Goal: Task Accomplishment & Management: Manage account settings

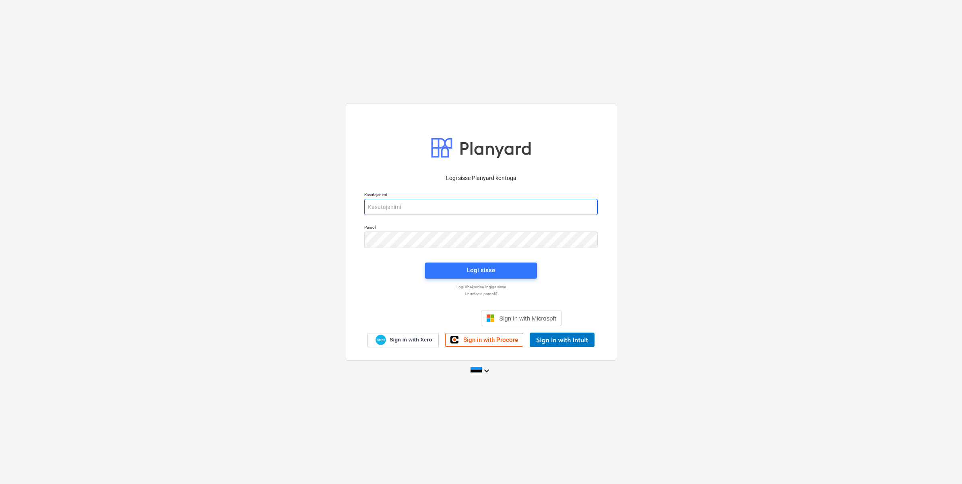
click at [427, 208] on input "email" at bounding box center [480, 207] width 233 height 16
type input "[EMAIL_ADDRESS][DOMAIN_NAME]"
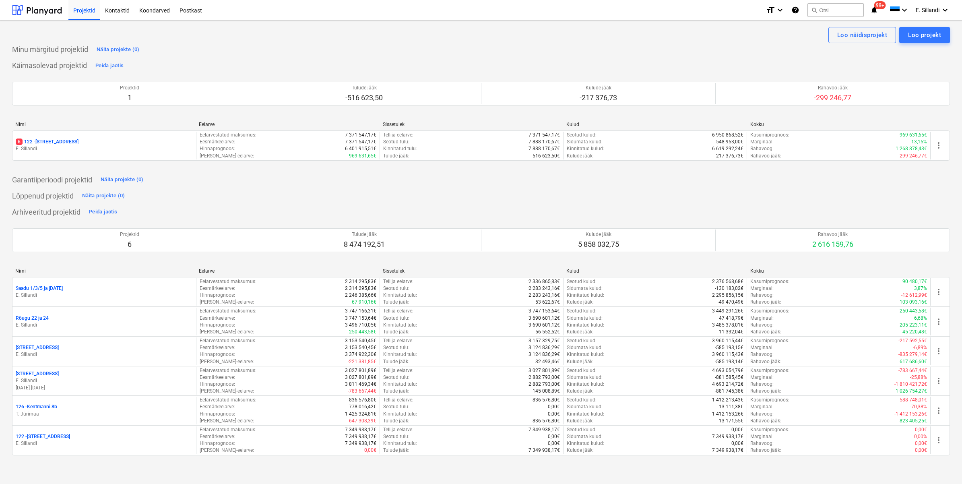
click at [71, 145] on div "6 122 - [STREET_ADDRESS]" at bounding box center [104, 141] width 177 height 7
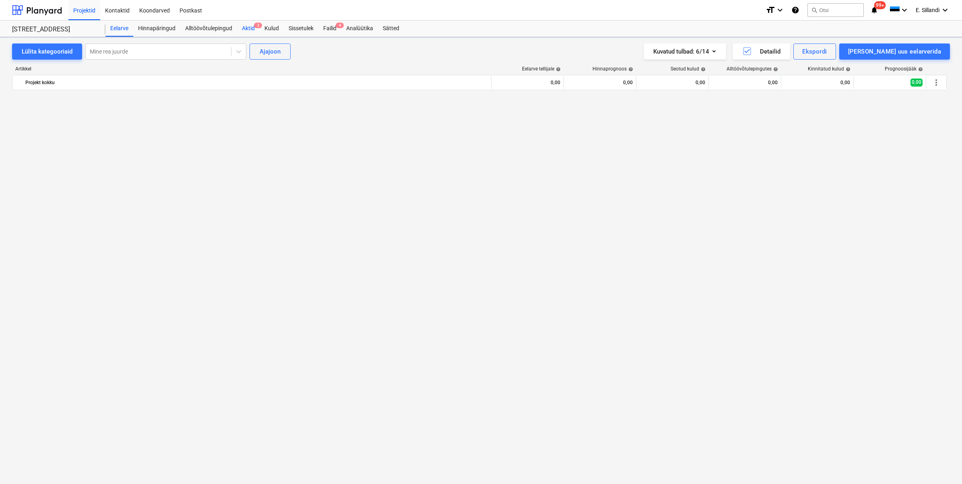
click at [251, 25] on div "Aktid 2" at bounding box center [248, 29] width 23 height 16
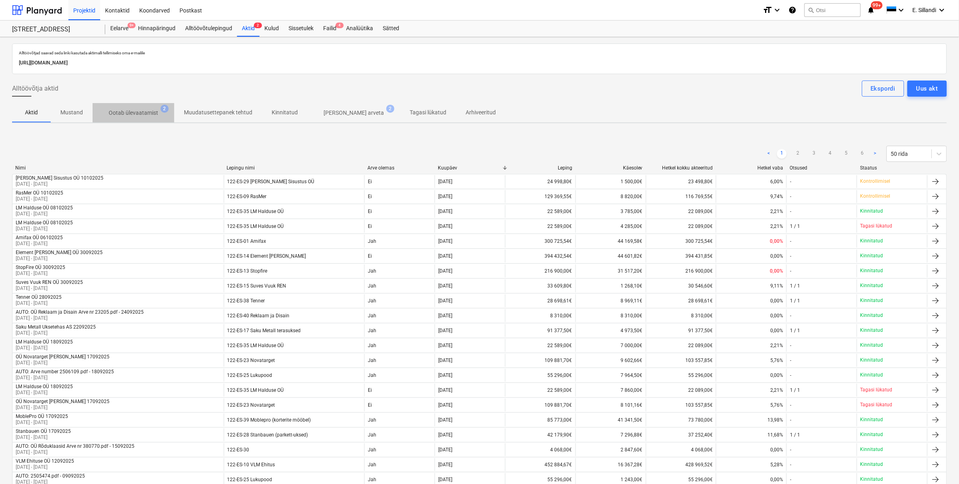
click at [134, 110] on p "Ootab ülevaatamist" at bounding box center [133, 113] width 49 height 8
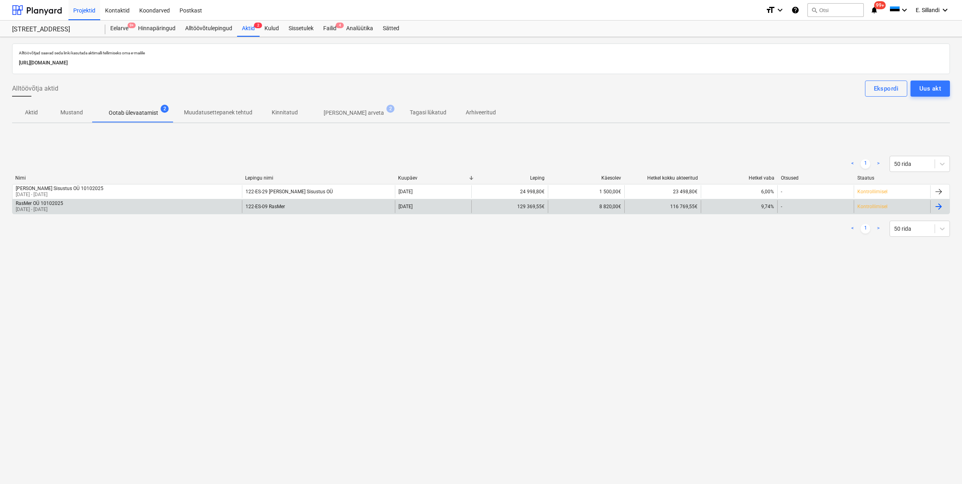
click at [95, 204] on div "RasMer OÜ 10102025 [DATE] - [DATE]" at bounding box center [126, 206] width 229 height 13
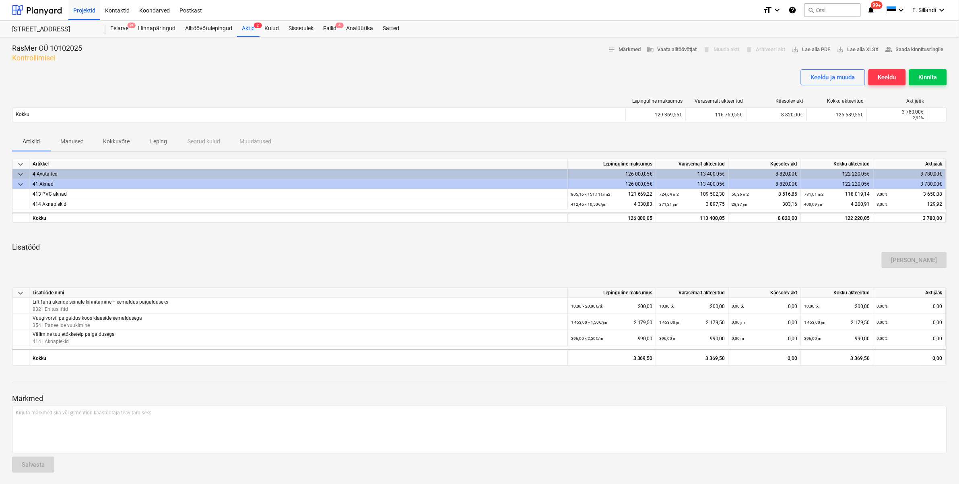
scroll to position [1, 0]
click at [834, 77] on div "Keeldu ja muuda" at bounding box center [833, 76] width 44 height 10
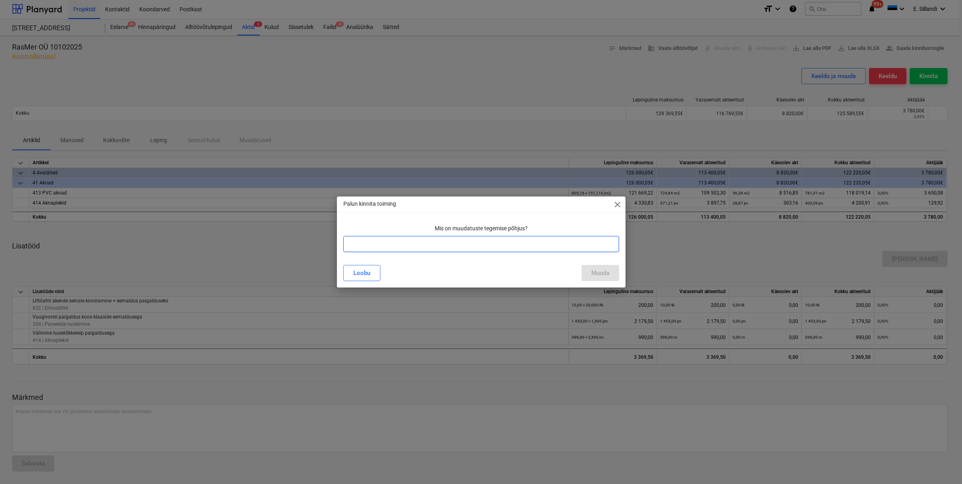
click at [414, 251] on input "text" at bounding box center [481, 244] width 276 height 16
type input "[PERSON_NAME] poolt paigalduspraagi parandamise kulu lisamine"
click at [598, 273] on div "Muuda" at bounding box center [600, 273] width 18 height 10
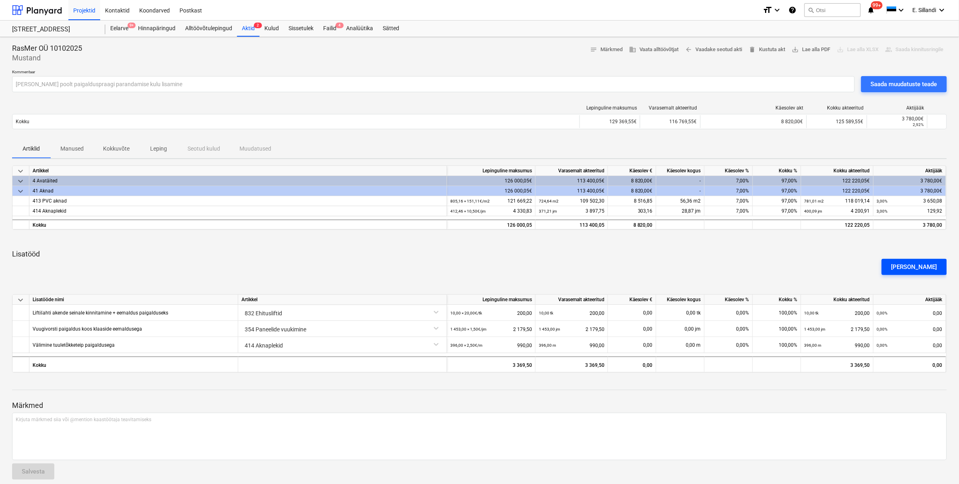
click at [928, 266] on div "[PERSON_NAME]" at bounding box center [914, 267] width 46 height 10
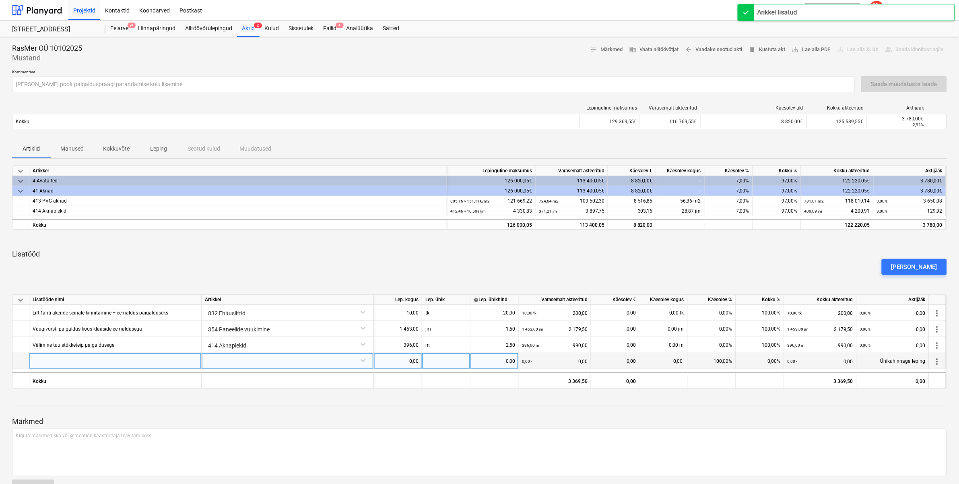
click at [84, 361] on div at bounding box center [115, 361] width 172 height 16
click at [51, 364] on div at bounding box center [115, 361] width 172 height 16
type input "Korter 91 paigaldusel kahjustatud akna parandamine"
click at [226, 361] on div at bounding box center [287, 360] width 165 height 14
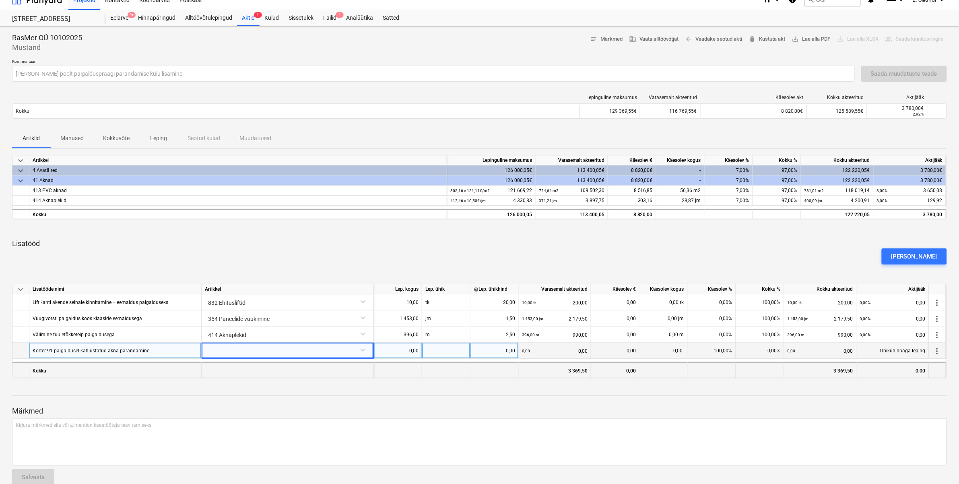
scroll to position [12, 0]
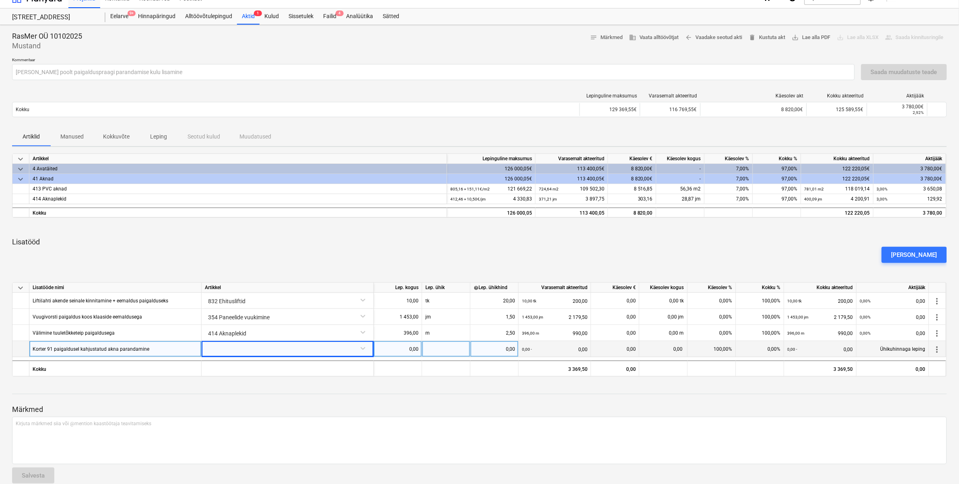
click at [260, 350] on div at bounding box center [287, 348] width 165 height 14
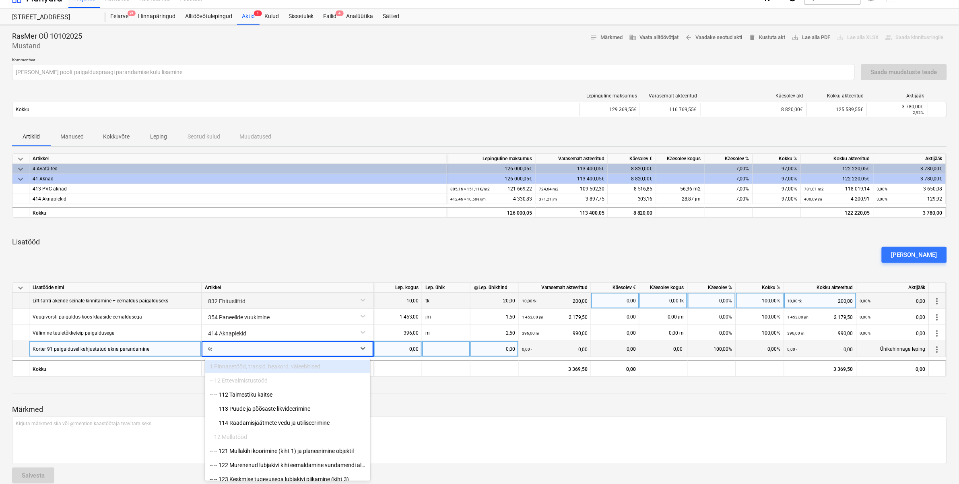
type input "923"
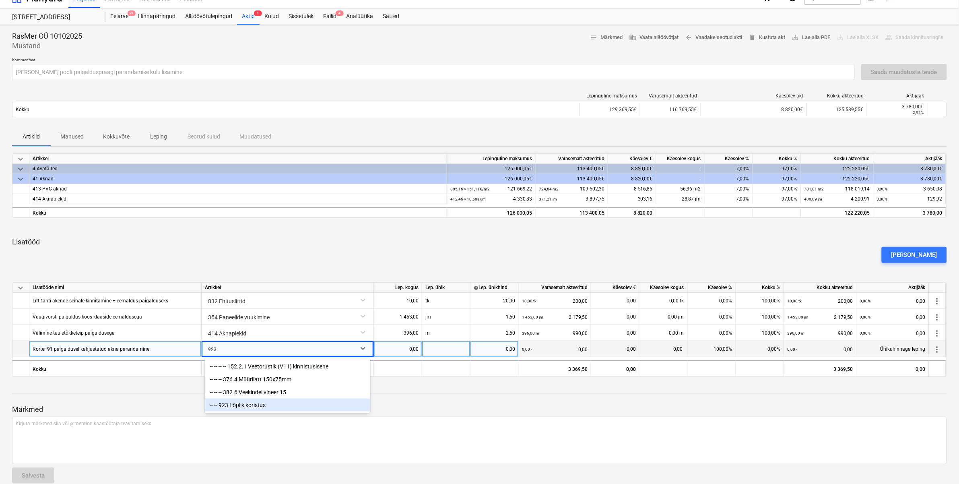
click at [308, 401] on div "-- -- 923 Lõplik koristus" at bounding box center [287, 404] width 165 height 13
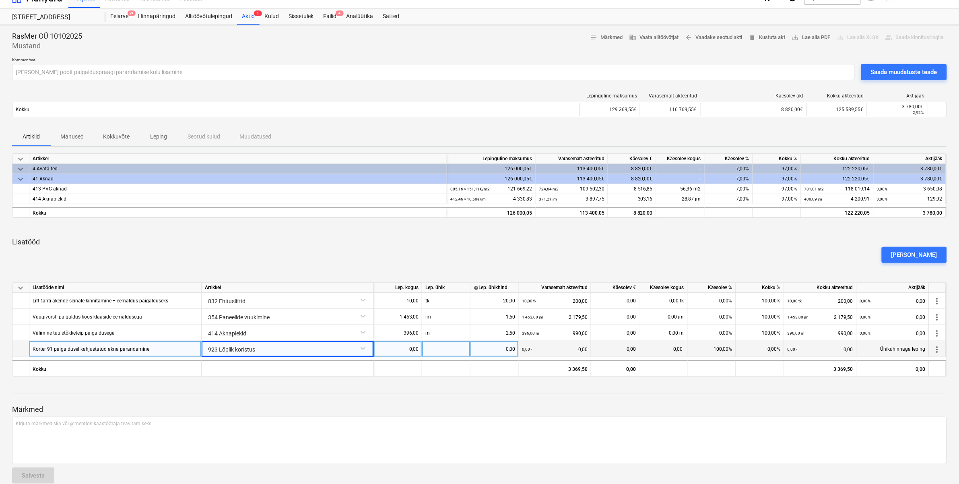
click at [375, 381] on div "RasMer OÜ 10102025 Mustand notes Märkmed business Vaata alltöövõtjat arrow_back…" at bounding box center [479, 260] width 959 height 471
click at [407, 351] on div "0,00" at bounding box center [397, 349] width 41 height 16
type input "1"
click at [427, 346] on div at bounding box center [446, 349] width 48 height 16
click at [450, 345] on div at bounding box center [446, 349] width 48 height 16
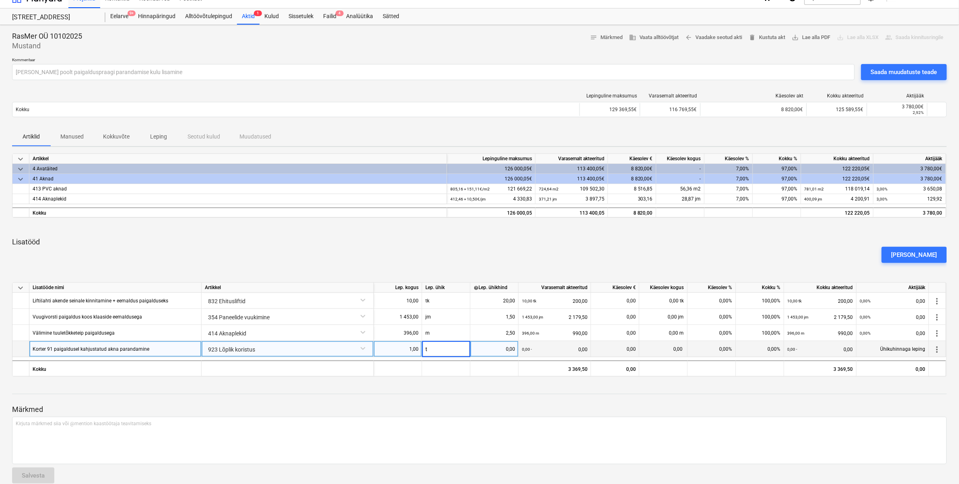
type input "tk"
click at [412, 348] on div "1,00" at bounding box center [397, 349] width 41 height 16
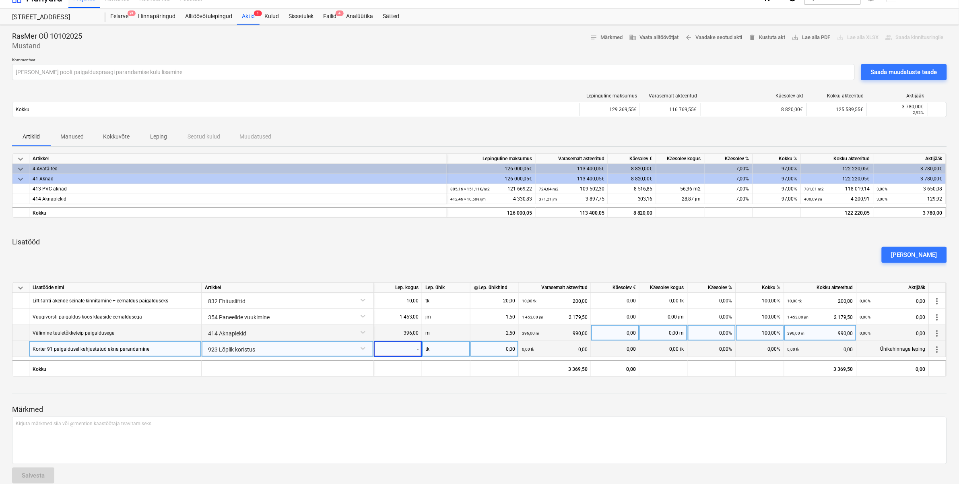
type input "-1"
click at [500, 356] on div "0,00" at bounding box center [494, 349] width 41 height 16
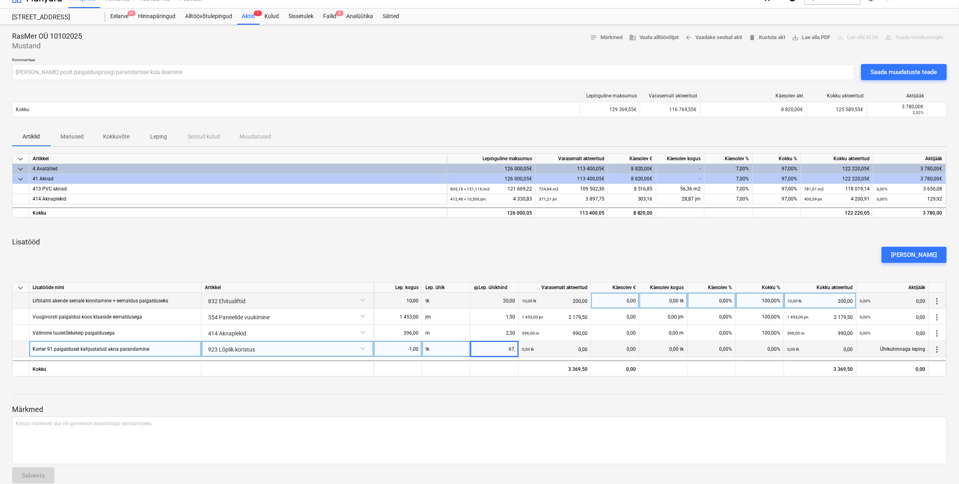
type input "67,5"
click at [573, 391] on div "Märkmed Kirjuta märkmed siia või @mention kaastöötaja teavitamiseks ﻿ Salvesta" at bounding box center [479, 436] width 935 height 107
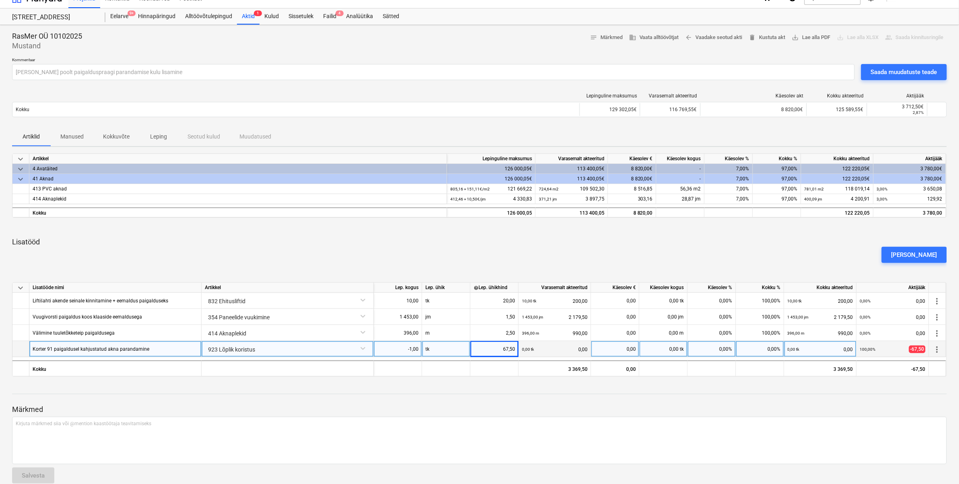
click at [801, 347] on div "0,00 tk 0,00" at bounding box center [821, 349] width 66 height 16
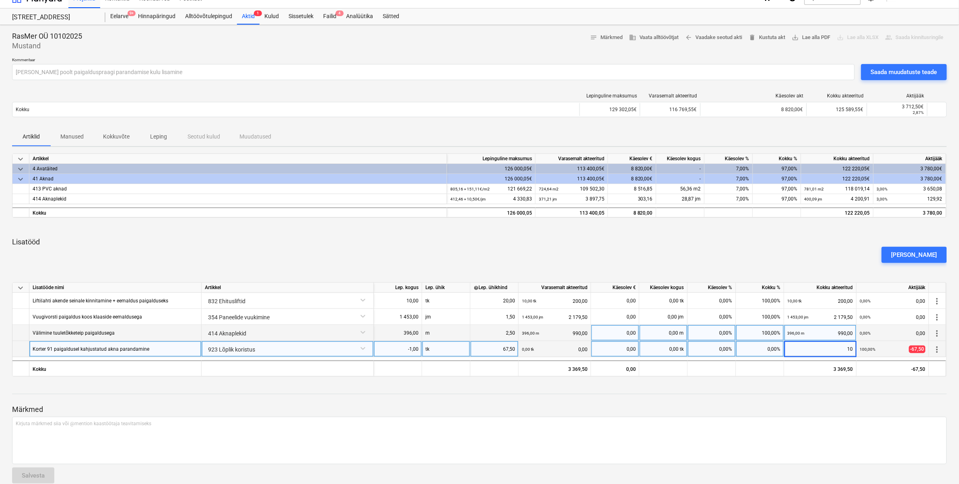
type input "100"
click at [876, 397] on div "Märkmed Kirjuta märkmed siia või @mention kaastöötaja teavitamiseks ﻿ Salvesta" at bounding box center [479, 436] width 935 height 107
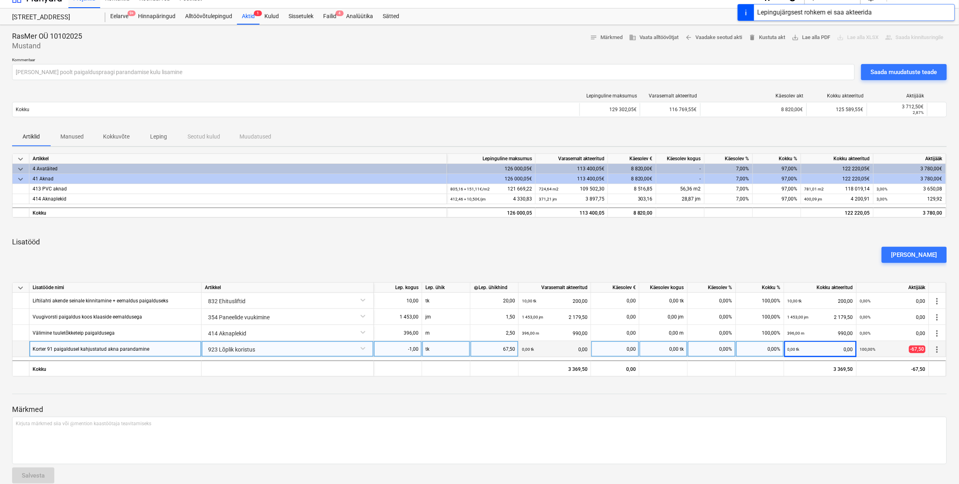
click at [823, 353] on div "0,00 tk 0,00" at bounding box center [821, 349] width 66 height 16
click at [751, 345] on div "0,00%" at bounding box center [760, 349] width 48 height 16
type input "100"
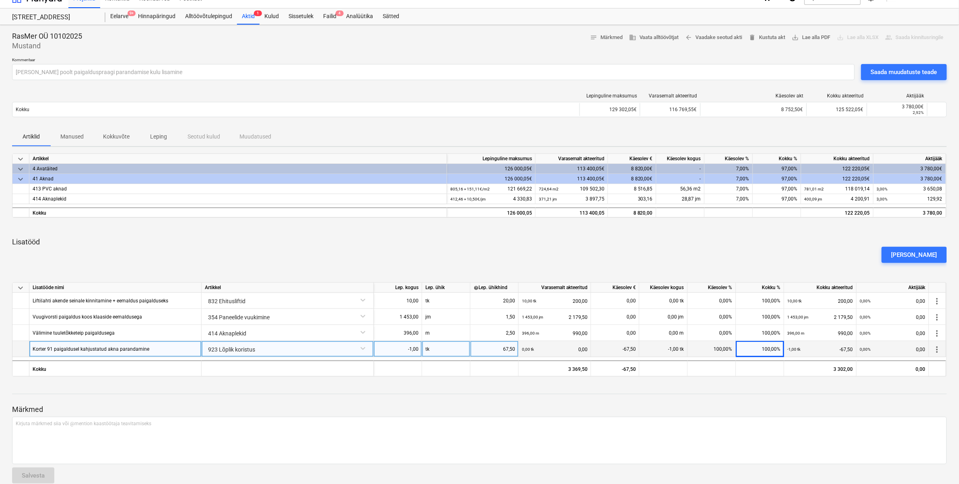
click at [784, 385] on div at bounding box center [479, 386] width 935 height 6
click at [908, 71] on div "Saada muudatuste teade" at bounding box center [904, 72] width 66 height 10
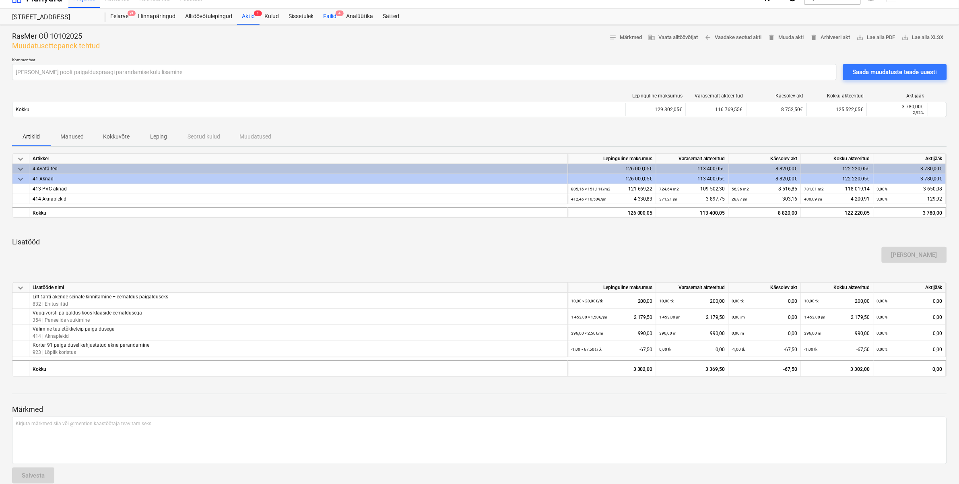
click at [324, 16] on div "Failid 4" at bounding box center [329, 16] width 23 height 16
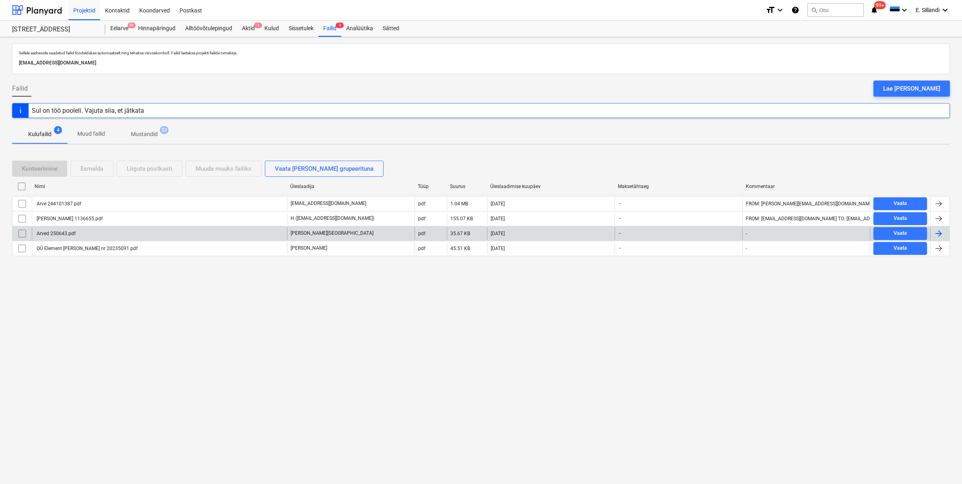
click at [81, 233] on div "Arved 250643.pdf" at bounding box center [159, 233] width 255 height 13
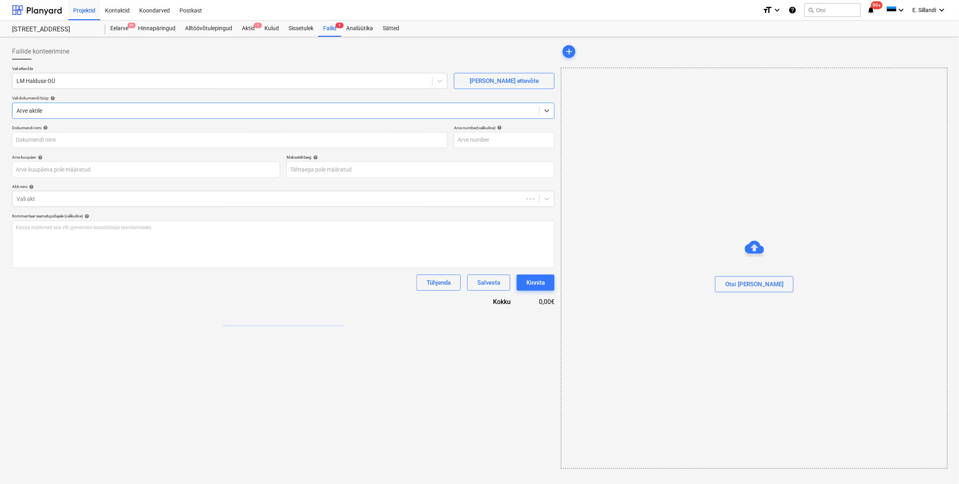
type input "Arved 250643.pdf"
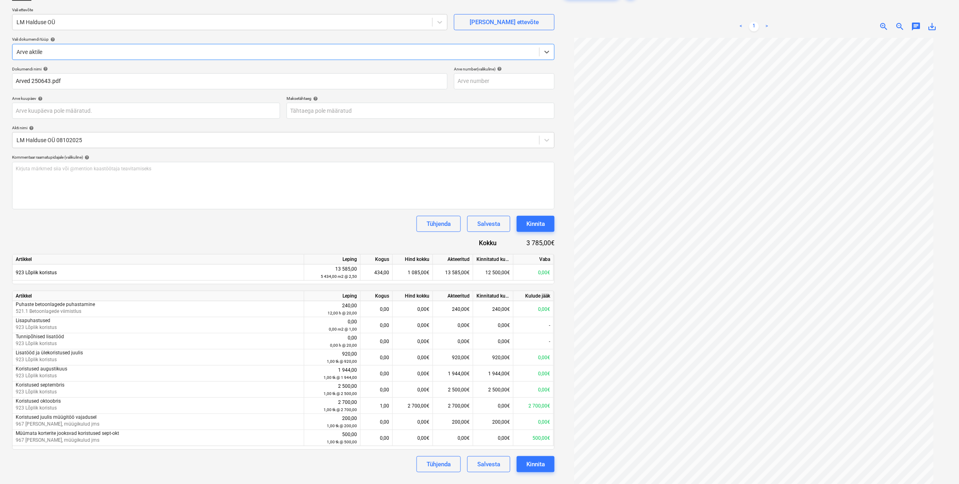
scroll to position [80, 0]
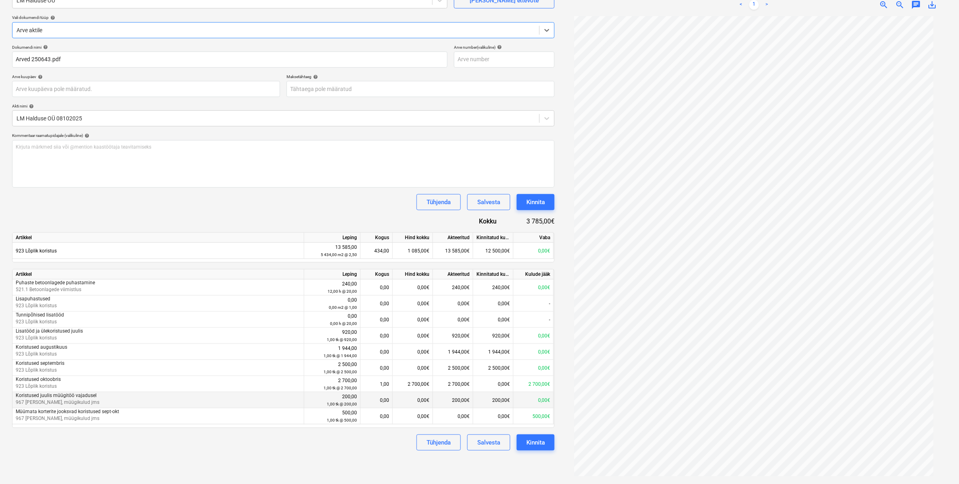
click at [422, 399] on div "0,00€" at bounding box center [413, 400] width 40 height 16
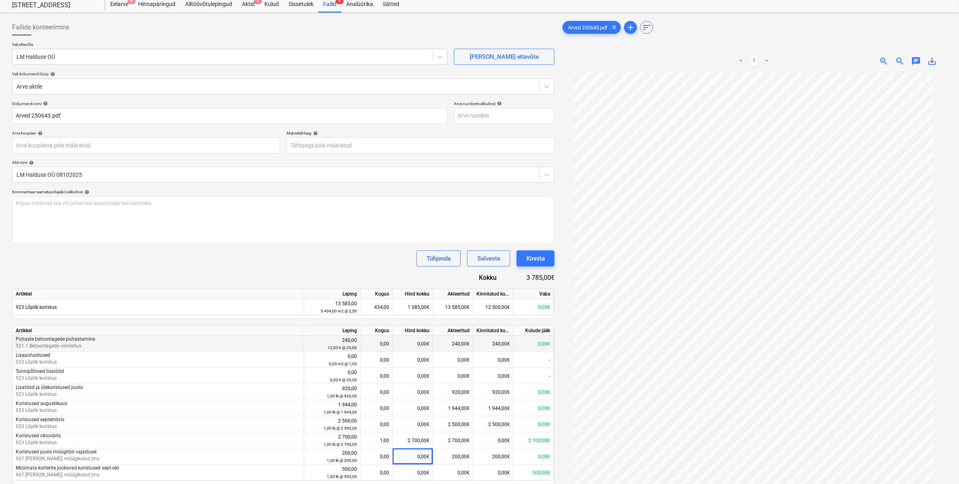
scroll to position [0, 0]
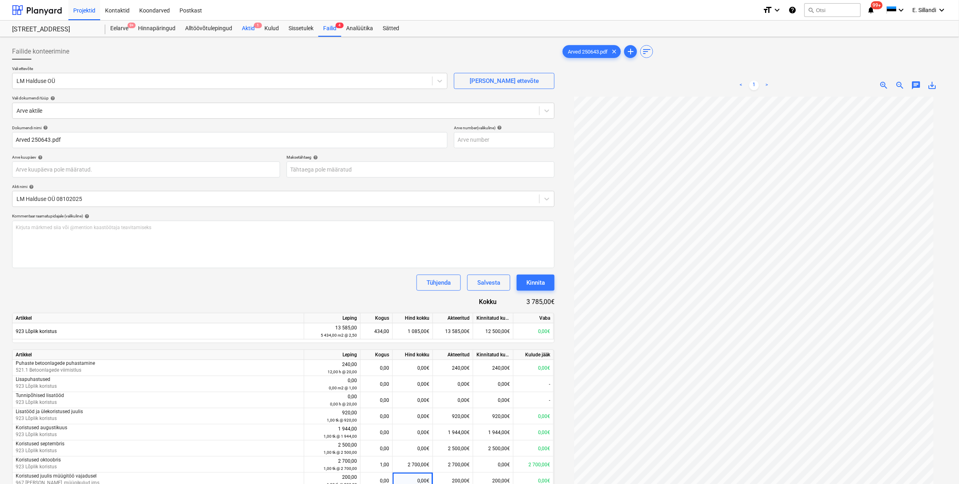
click at [250, 33] on div "Aktid 1" at bounding box center [248, 29] width 23 height 16
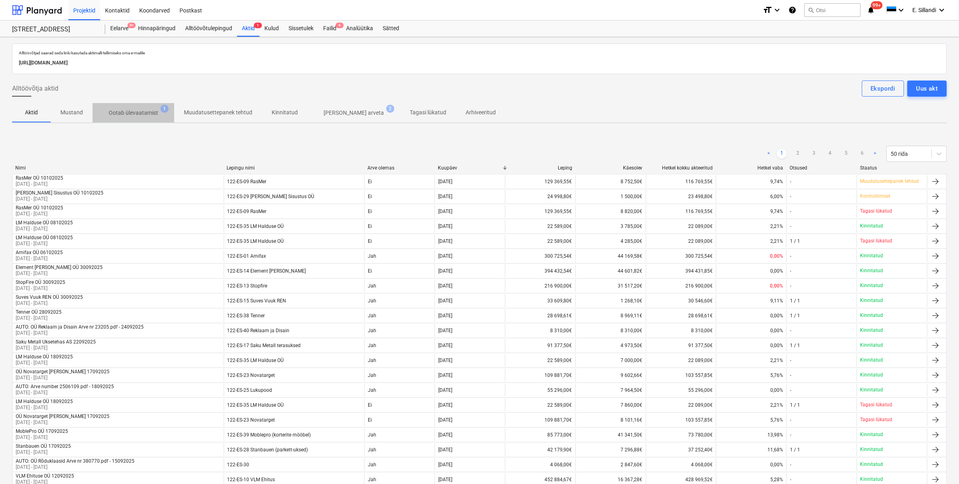
click at [127, 107] on span "Ootab ülevaatamist 1" at bounding box center [134, 112] width 82 height 14
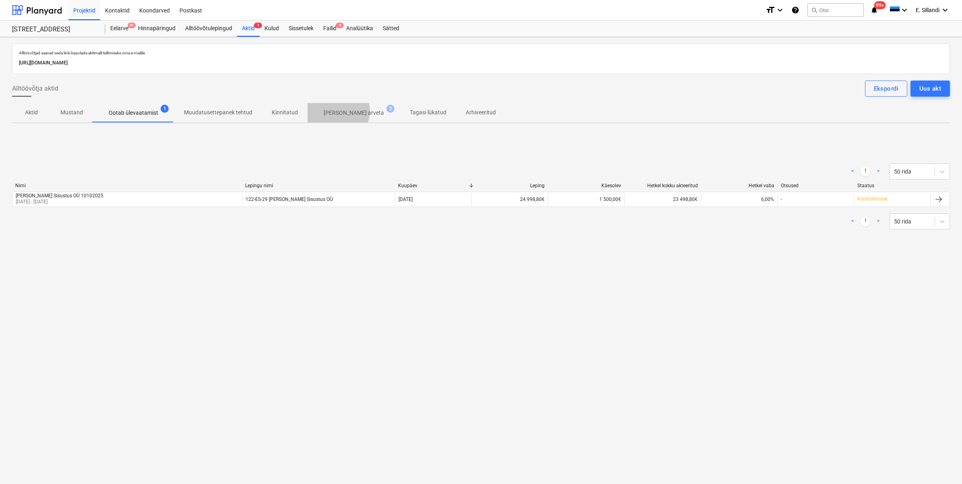
click at [332, 111] on p "[PERSON_NAME] arveta" at bounding box center [354, 113] width 60 height 8
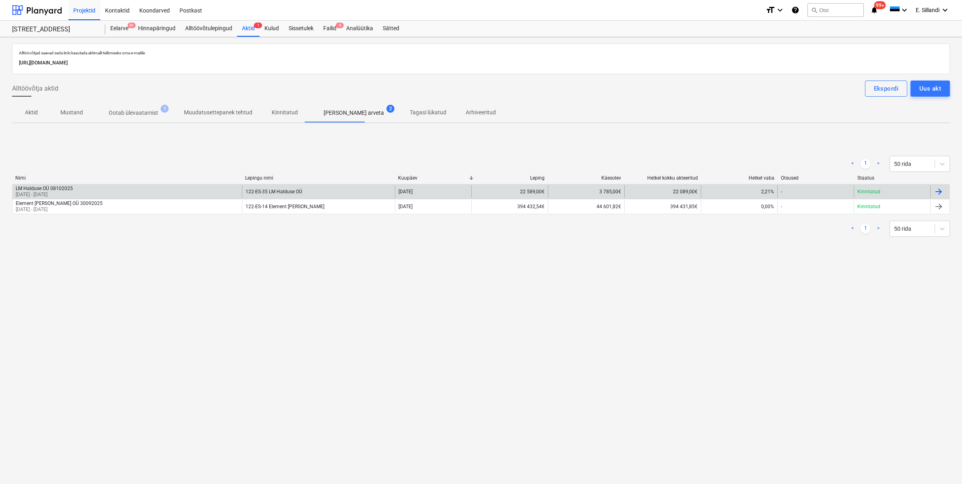
click at [93, 190] on div "LM Halduse OÜ 08102025 [DATE] - [DATE]" at bounding box center [126, 191] width 229 height 13
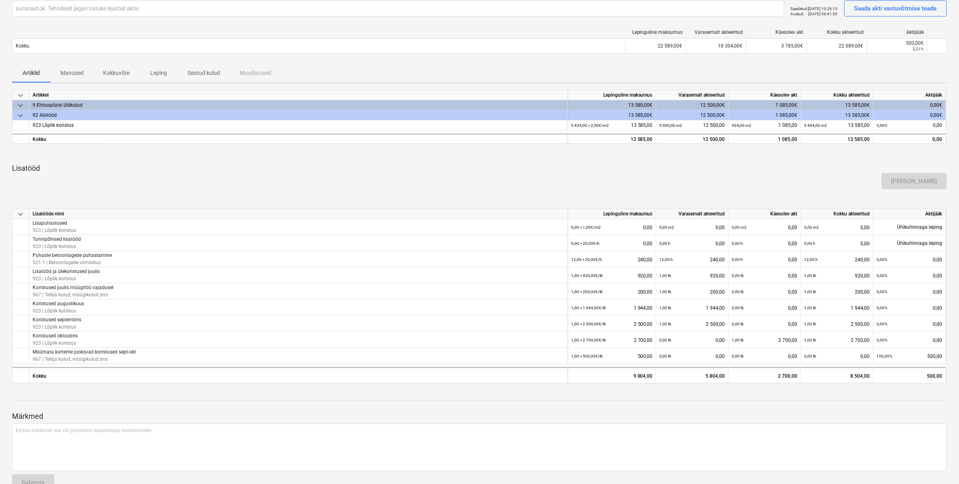
scroll to position [95, 0]
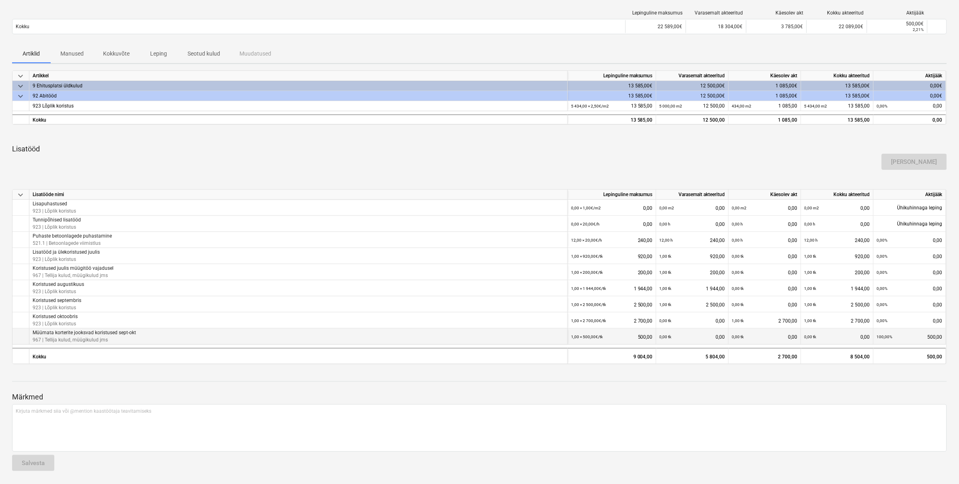
click at [741, 334] on small "0,00 tk" at bounding box center [738, 336] width 12 height 4
click at [758, 335] on div "0,00 tk 0,00" at bounding box center [765, 336] width 66 height 16
click at [759, 335] on div "0,00 tk 0,00" at bounding box center [765, 336] width 66 height 16
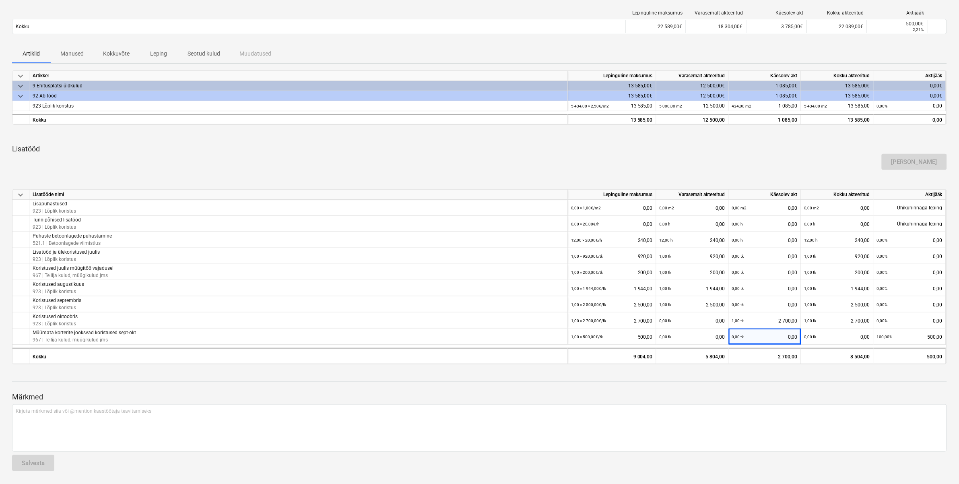
click at [748, 386] on div at bounding box center [479, 389] width 935 height 6
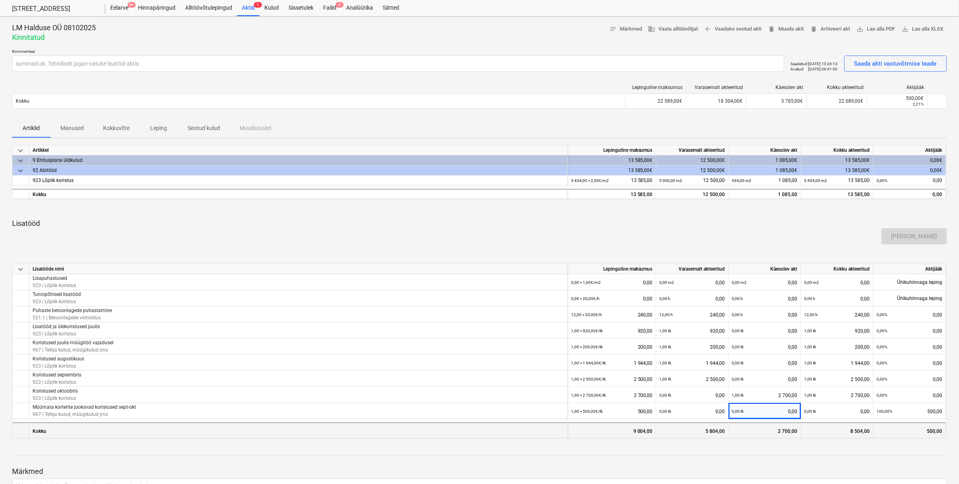
scroll to position [0, 0]
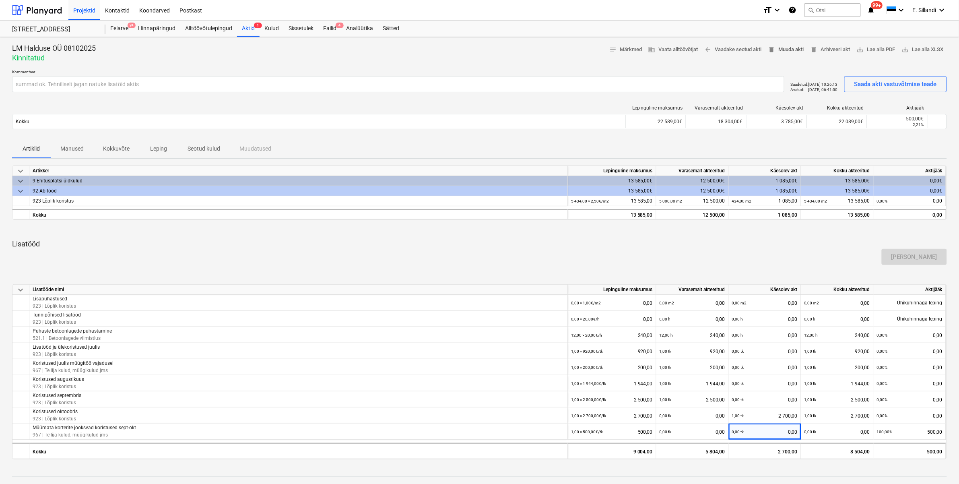
click at [785, 50] on span "delete Muuda akti" at bounding box center [786, 49] width 36 height 9
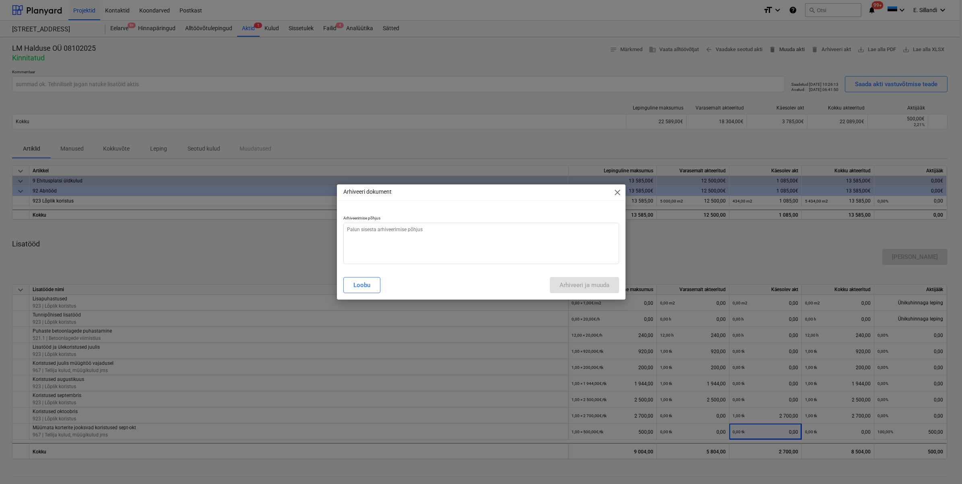
type textarea "x"
click at [437, 246] on textarea at bounding box center [481, 243] width 276 height 41
type textarea "a"
type textarea "x"
type textarea "ak"
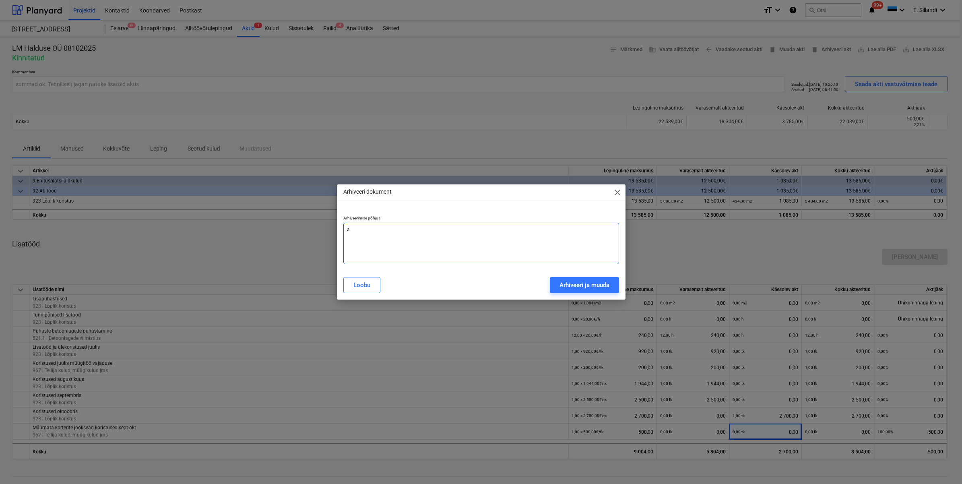
type textarea "x"
type textarea "akt"
type textarea "x"
type textarea "akti"
type textarea "x"
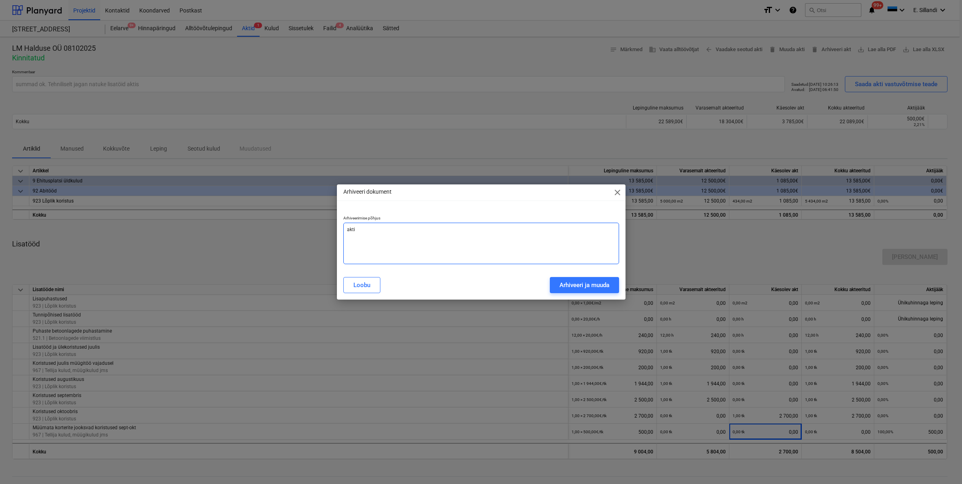
type textarea "akti"
type textarea "x"
type textarea "akti"
type textarea "x"
type textarea "akt"
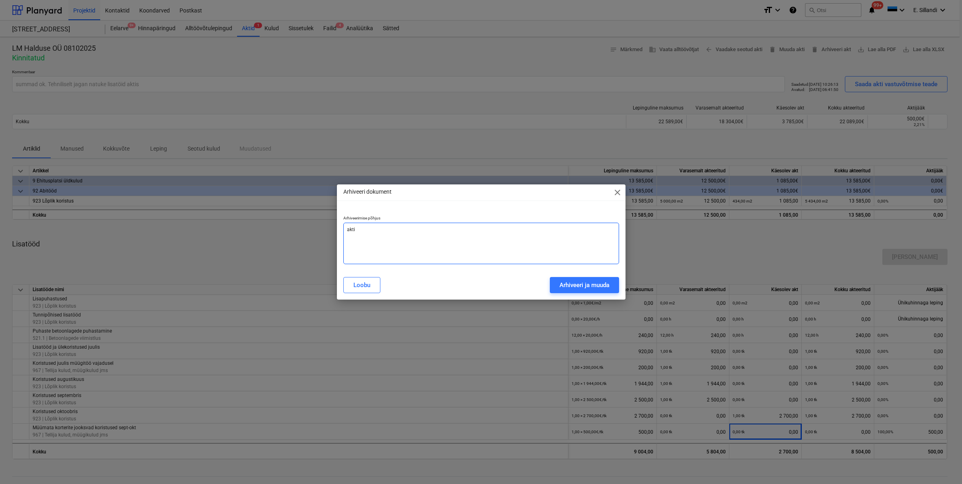
type textarea "x"
type textarea "ak"
type textarea "x"
type textarea "a"
type textarea "x"
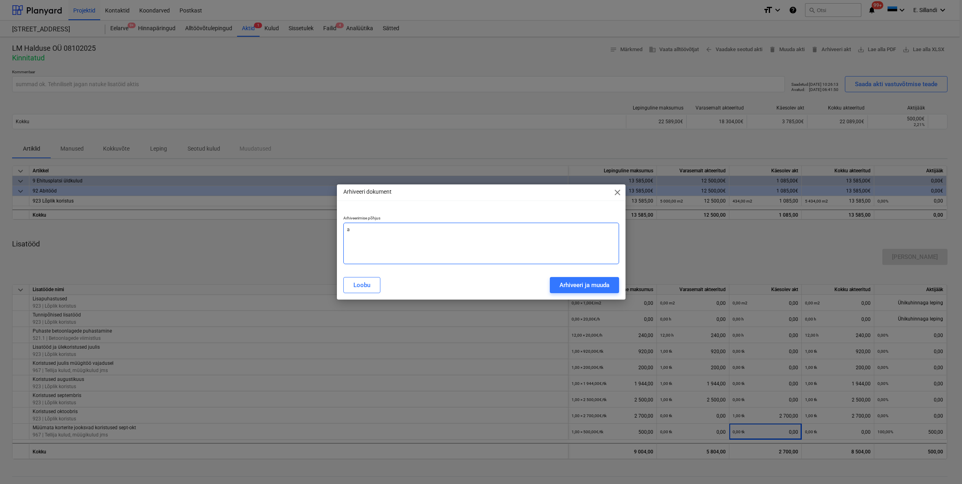
type textarea "x"
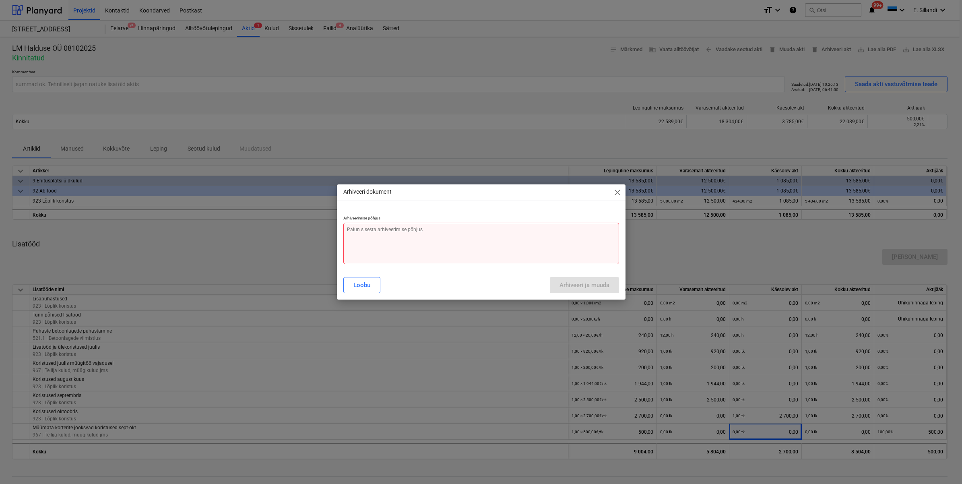
type textarea "s"
type textarea "x"
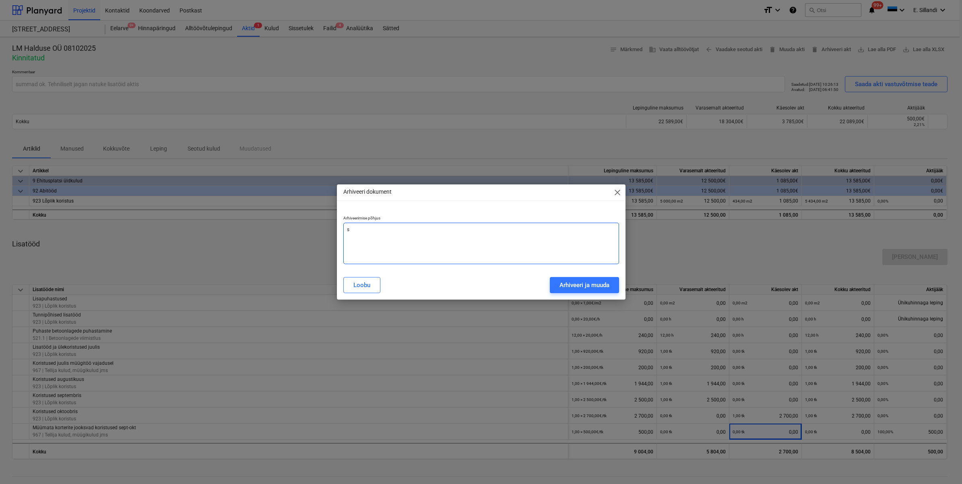
type textarea "su"
type textarea "x"
type textarea "sum"
type textarea "x"
type textarea "summ"
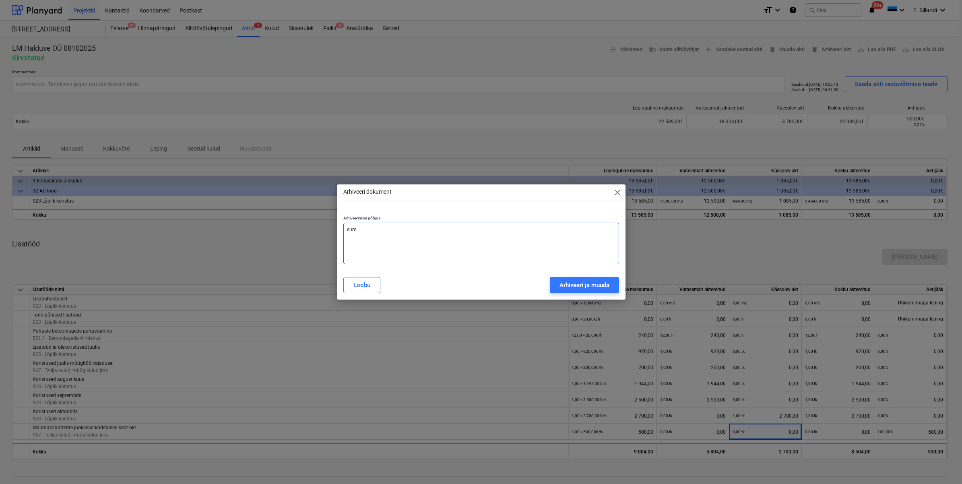
type textarea "x"
type textarea "summa"
type textarea "x"
type textarea "summa"
type textarea "x"
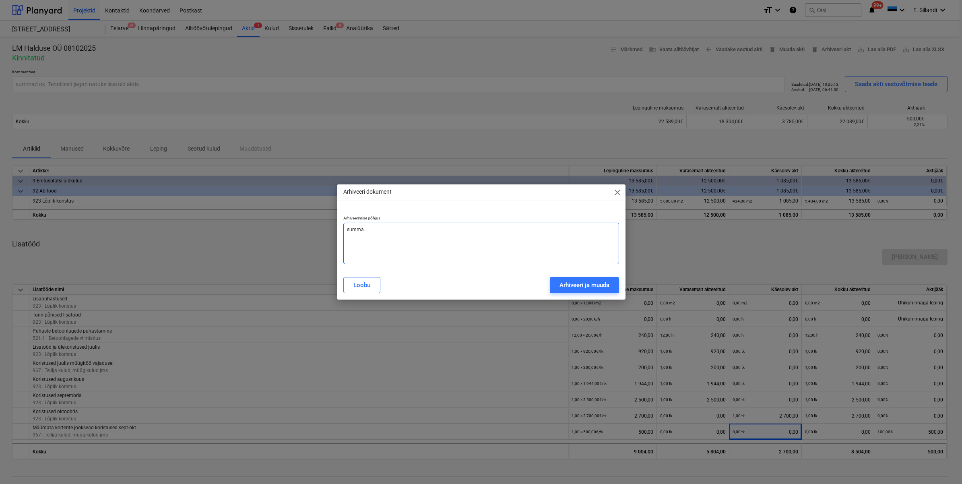
type textarea "summa i"
type textarea "x"
type textarea "summa"
type textarea "x"
type textarea "summa v"
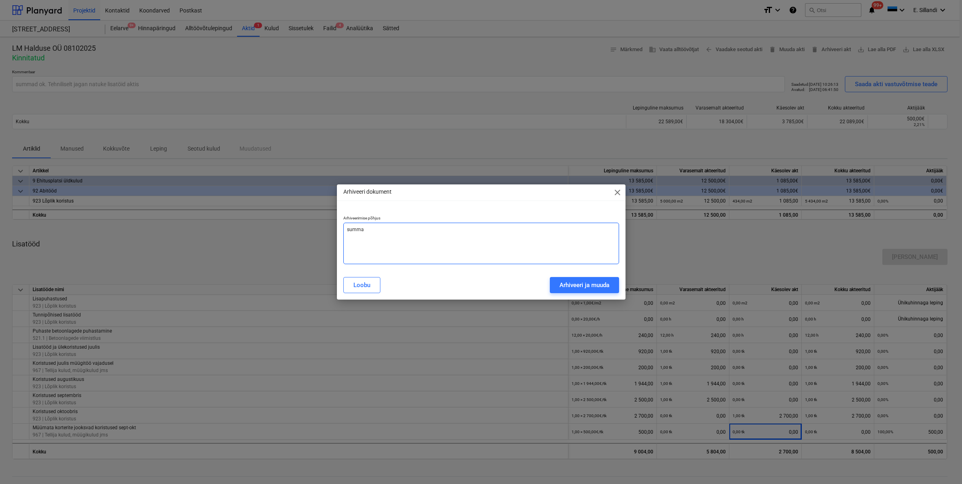
type textarea "x"
type textarea "summa vi"
type textarea "x"
type textarea "summa vig"
type textarea "x"
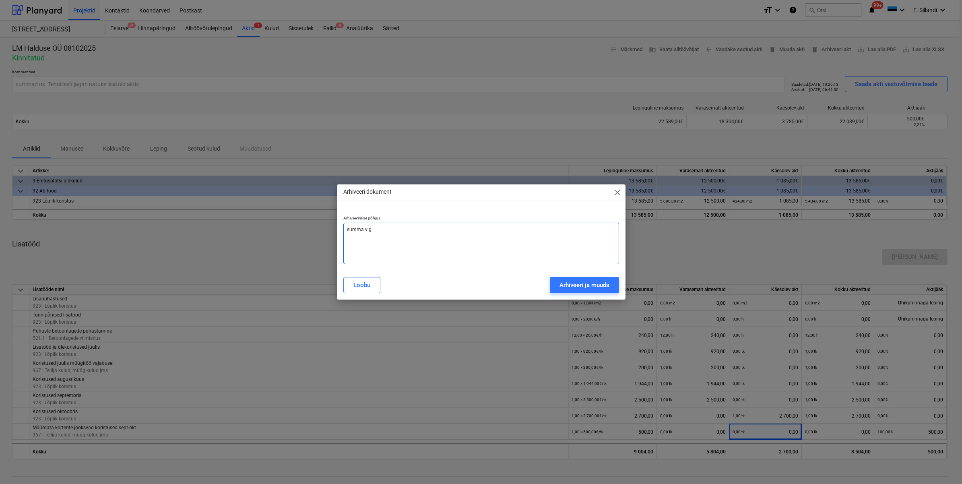
type textarea "summa viga"
type textarea "x"
type textarea "summa viga"
click at [564, 280] on div "Arhiveeri ja muuda" at bounding box center [584, 285] width 50 height 10
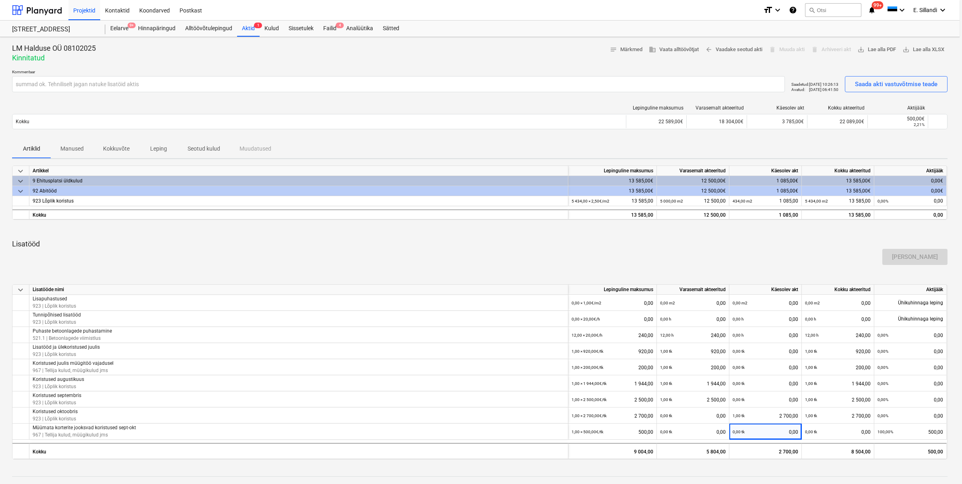
type textarea "x"
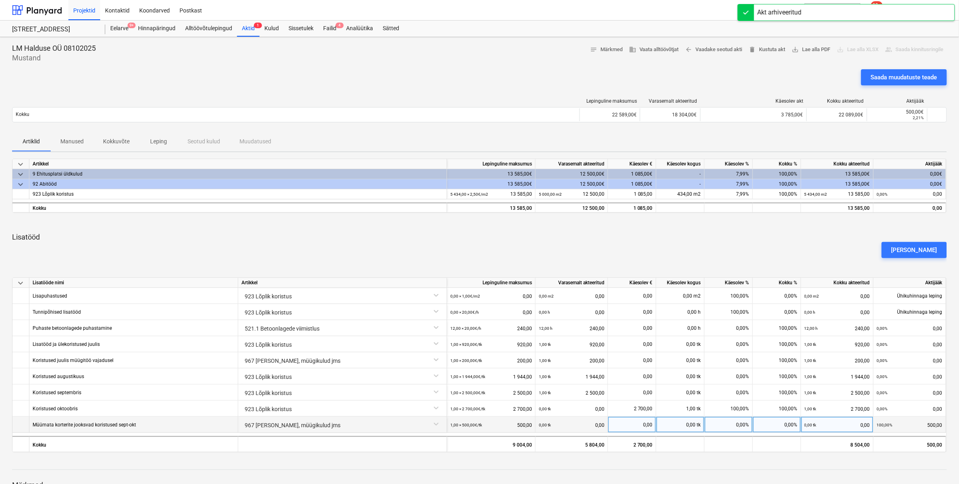
click at [735, 424] on div "0,00%" at bounding box center [729, 424] width 48 height 16
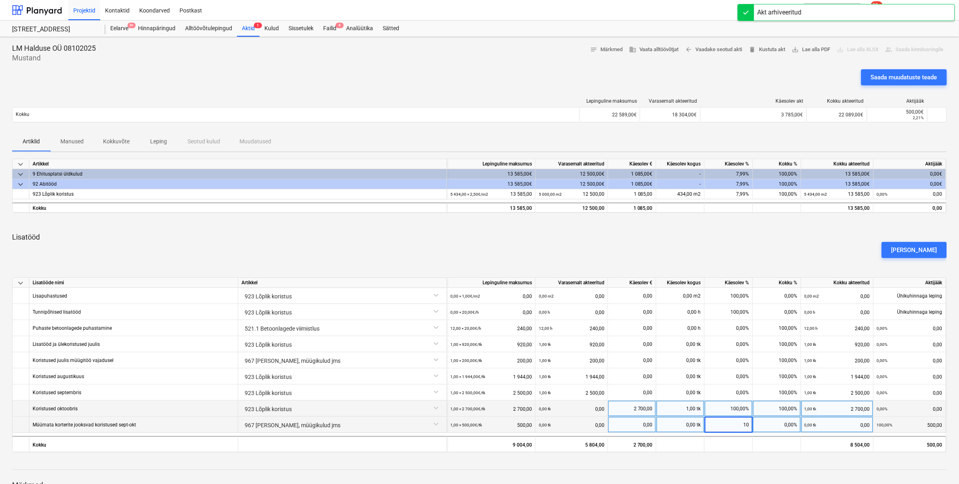
type input "100"
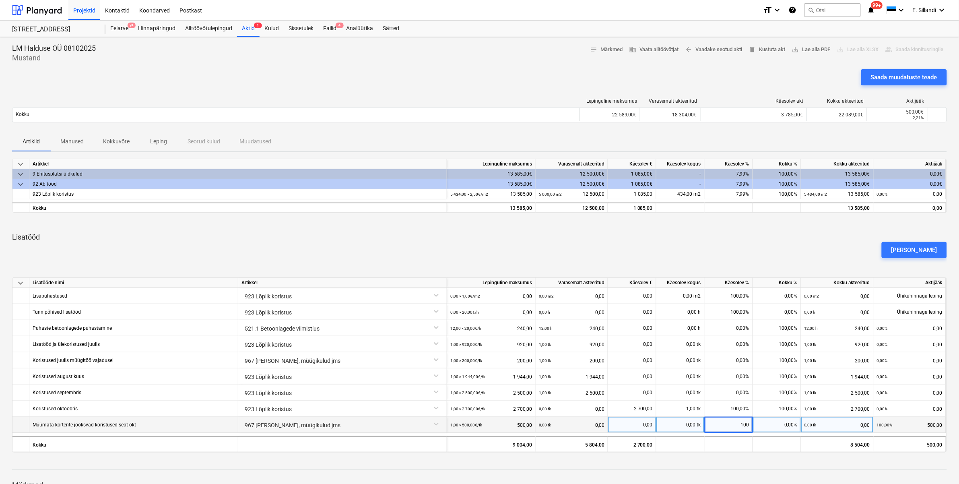
click at [753, 232] on p "Lisatööd" at bounding box center [479, 237] width 935 height 10
click at [735, 249] on div "[PERSON_NAME]" at bounding box center [479, 250] width 941 height 23
click at [334, 24] on div "Failid 4" at bounding box center [329, 29] width 23 height 16
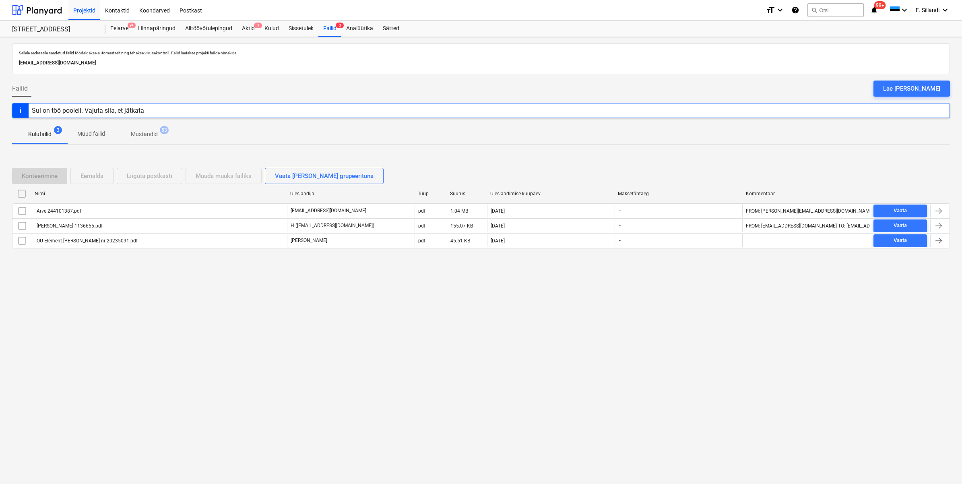
click at [186, 287] on div "Sellele aadressile saadetud failid töödeldakse automaatselt ning tehakse viirus…" at bounding box center [481, 260] width 962 height 447
click at [147, 131] on p "Mustandid" at bounding box center [144, 134] width 27 height 8
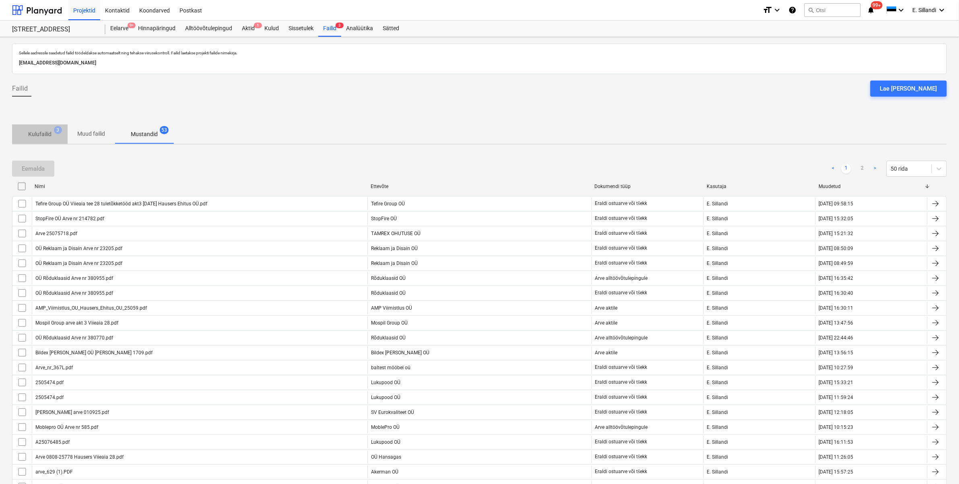
click at [35, 140] on span "Kulufailid 3" at bounding box center [40, 134] width 56 height 14
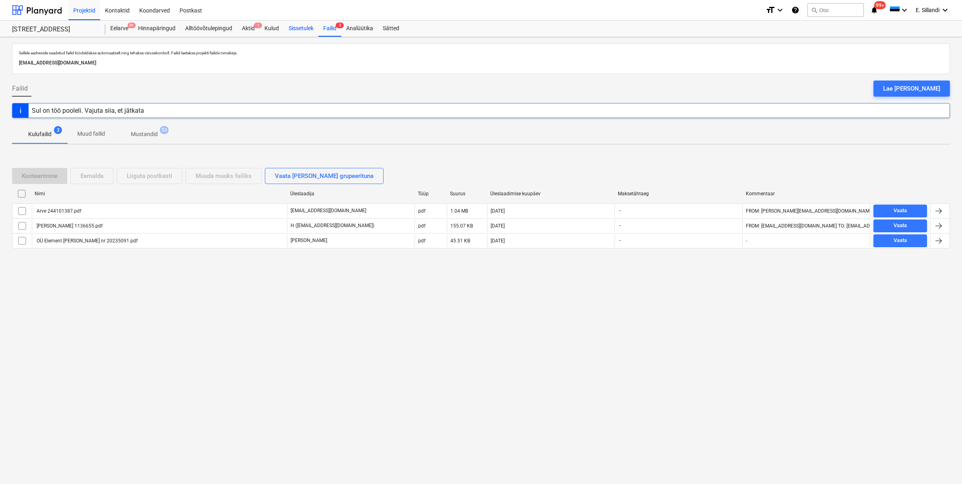
click at [298, 27] on div "Sissetulek" at bounding box center [301, 29] width 35 height 16
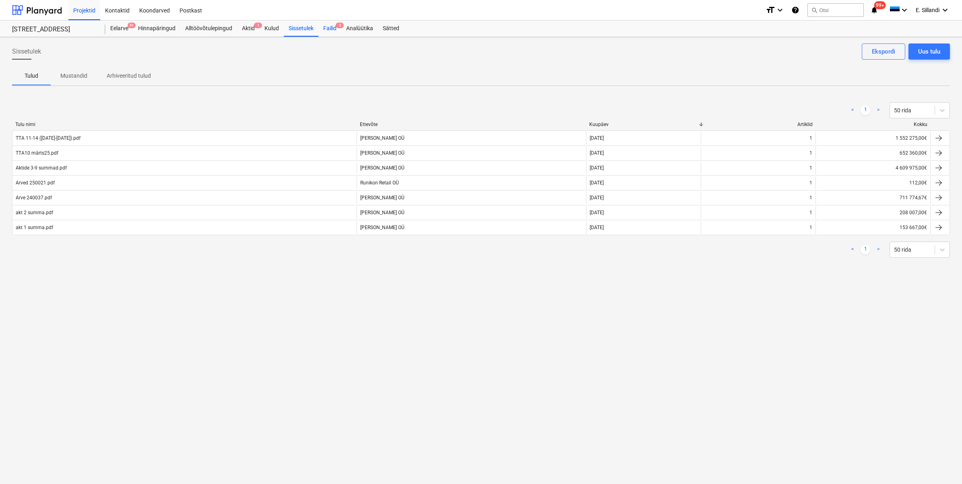
click at [334, 32] on div "Failid 3" at bounding box center [329, 29] width 23 height 16
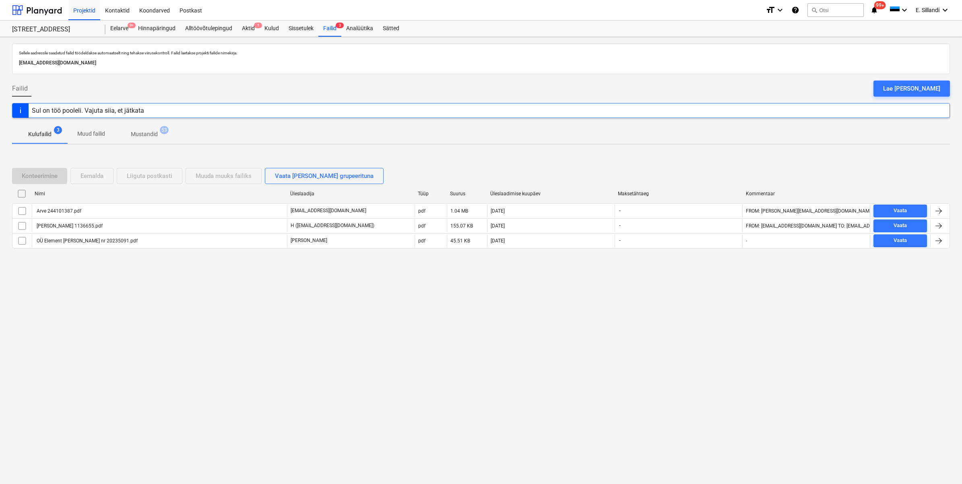
click at [105, 291] on div "Sellele aadressile saadetud failid töödeldakse automaatselt ning tehakse viirus…" at bounding box center [481, 260] width 962 height 447
click at [252, 29] on div "Aktid 1" at bounding box center [248, 29] width 23 height 16
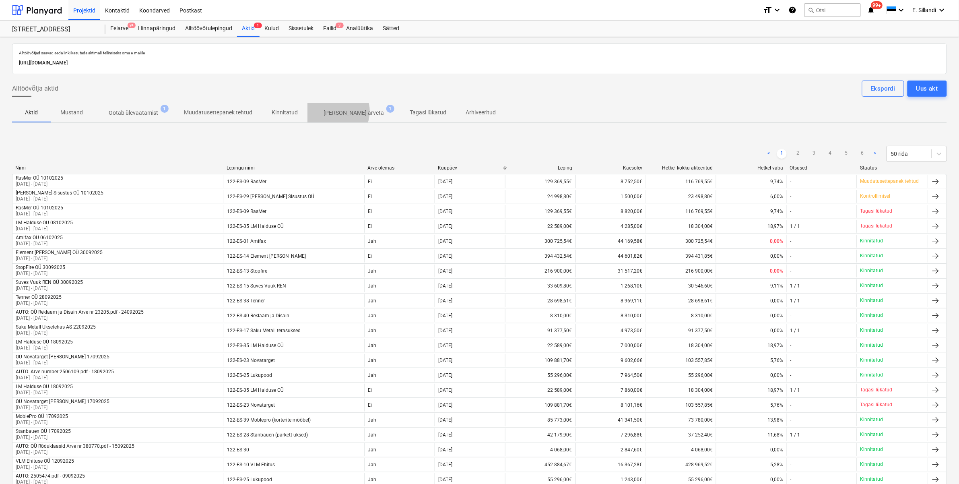
click at [330, 111] on p "[PERSON_NAME] arveta" at bounding box center [354, 113] width 60 height 8
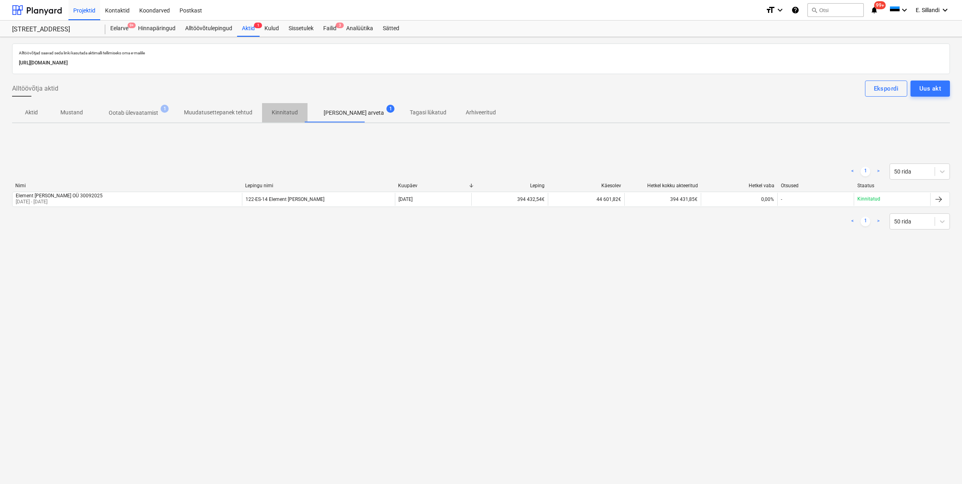
click at [278, 107] on span "Kinnitatud" at bounding box center [284, 112] width 45 height 13
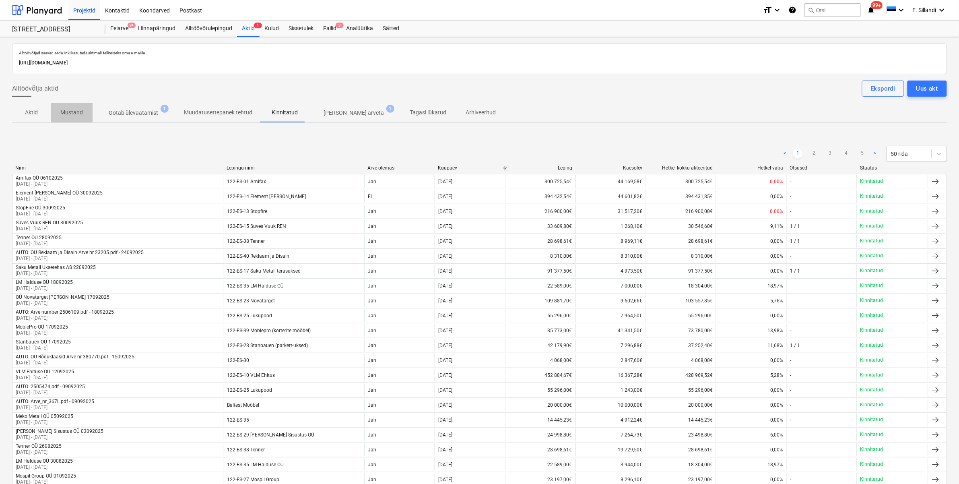
click at [80, 113] on p "Mustand" at bounding box center [71, 112] width 23 height 8
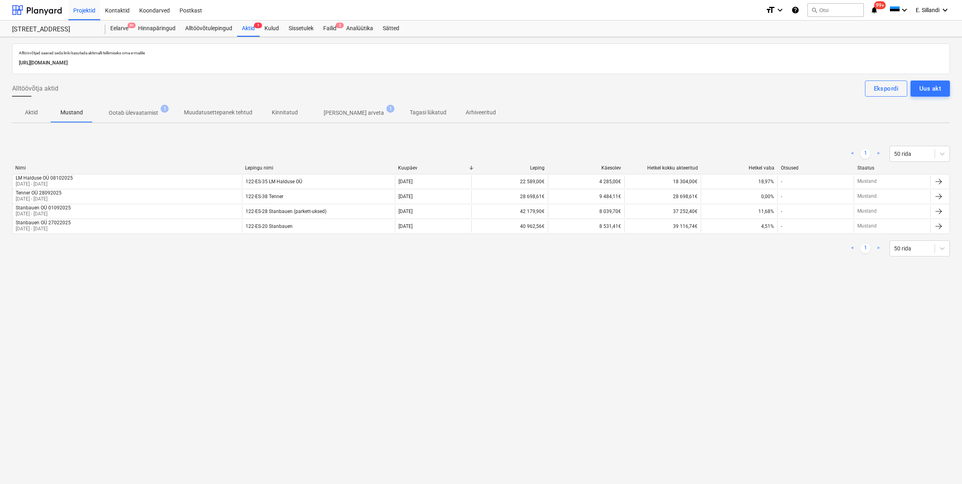
click at [289, 274] on div "Alltöövõtjad saavad seda linki kasutada aktimalli tellimiseks oma e-mailile [UR…" at bounding box center [481, 260] width 962 height 447
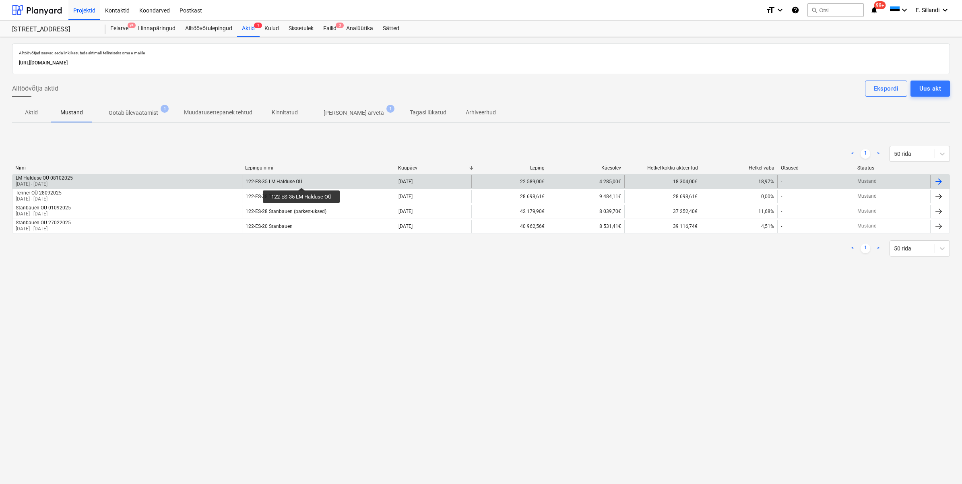
click at [302, 180] on div "122-ES-35 LM Halduse OÜ" at bounding box center [273, 182] width 57 height 6
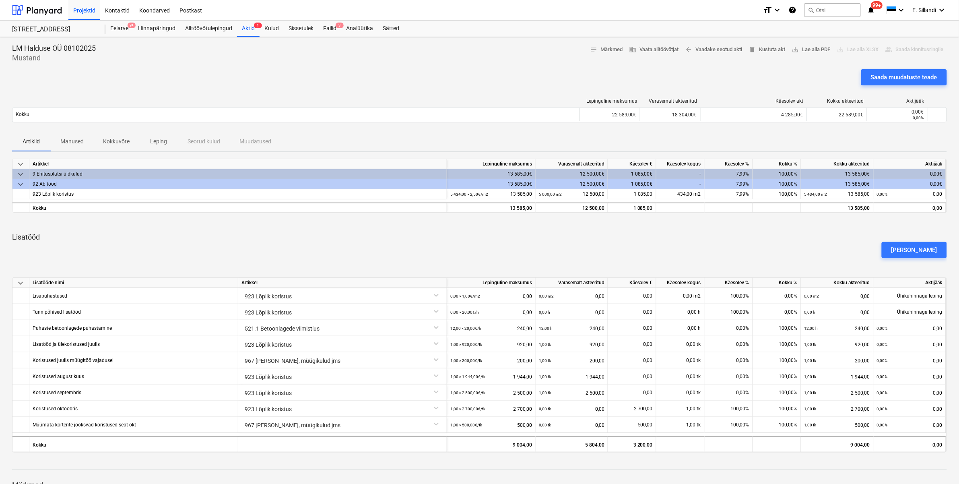
click at [771, 238] on p "Lisatööd" at bounding box center [479, 237] width 935 height 10
click at [925, 77] on div "Saada muudatuste teade" at bounding box center [904, 77] width 66 height 10
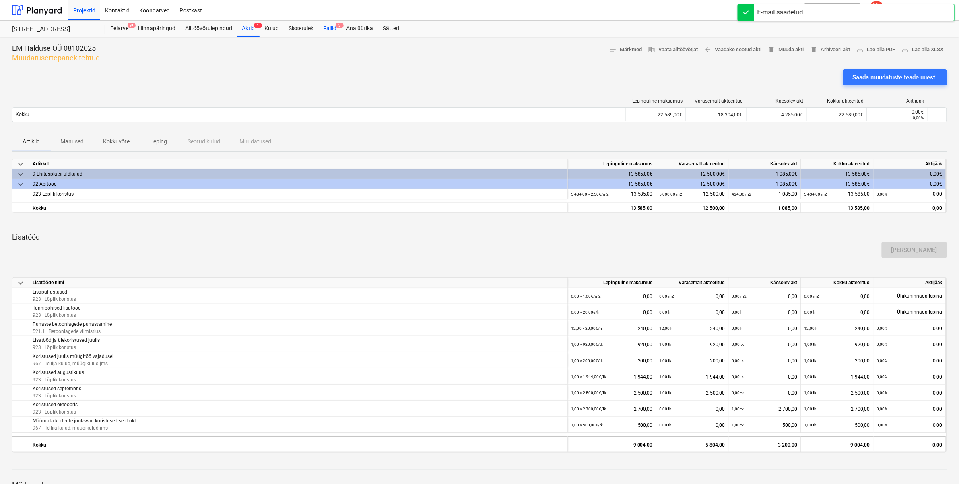
click at [331, 25] on div "Failid 3" at bounding box center [329, 29] width 23 height 16
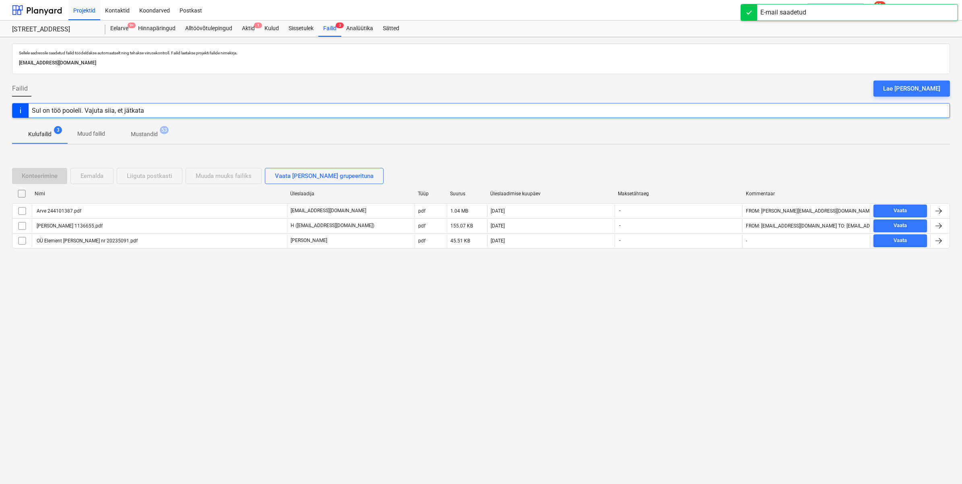
click at [140, 299] on div "Sellele aadressile saadetud failid töödeldakse automaatselt ning tehakse viirus…" at bounding box center [481, 260] width 962 height 447
click at [139, 137] on p "Mustandid" at bounding box center [144, 134] width 27 height 8
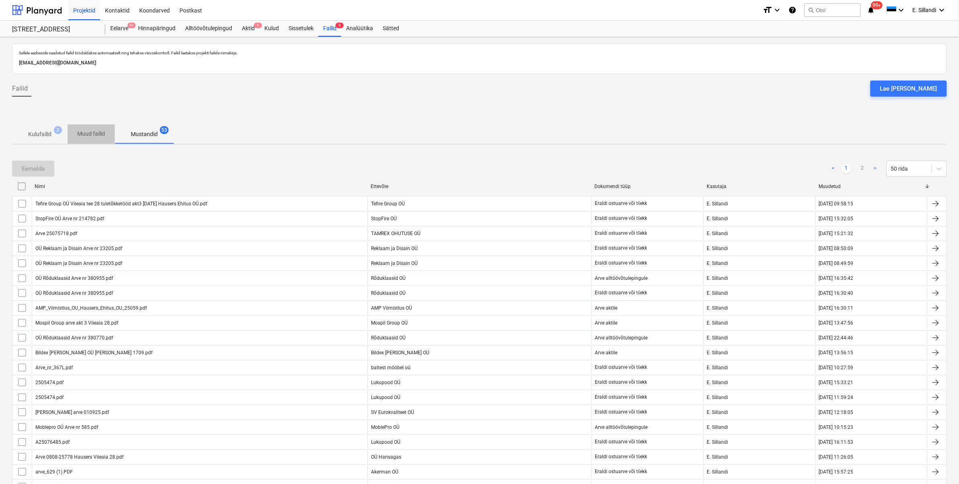
click at [91, 132] on p "Muud failid" at bounding box center [91, 134] width 28 height 8
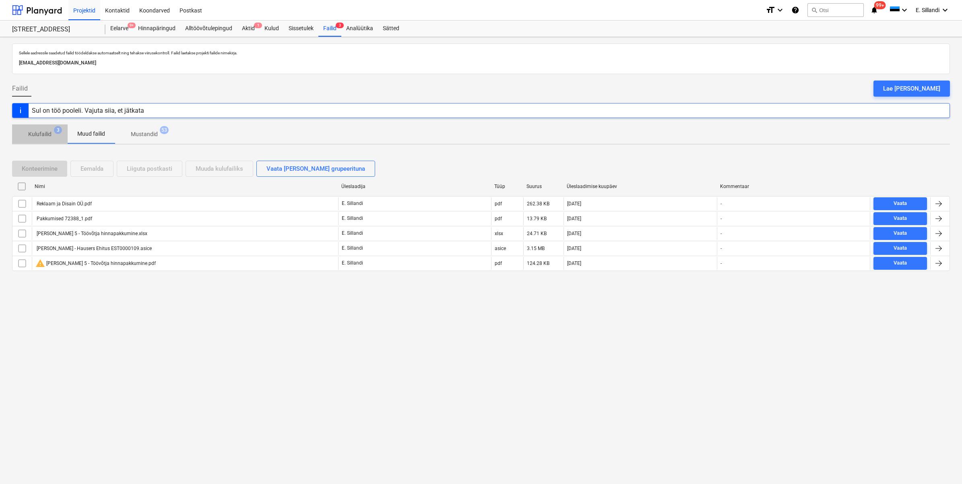
click at [42, 137] on p "Kulufailid" at bounding box center [39, 134] width 23 height 8
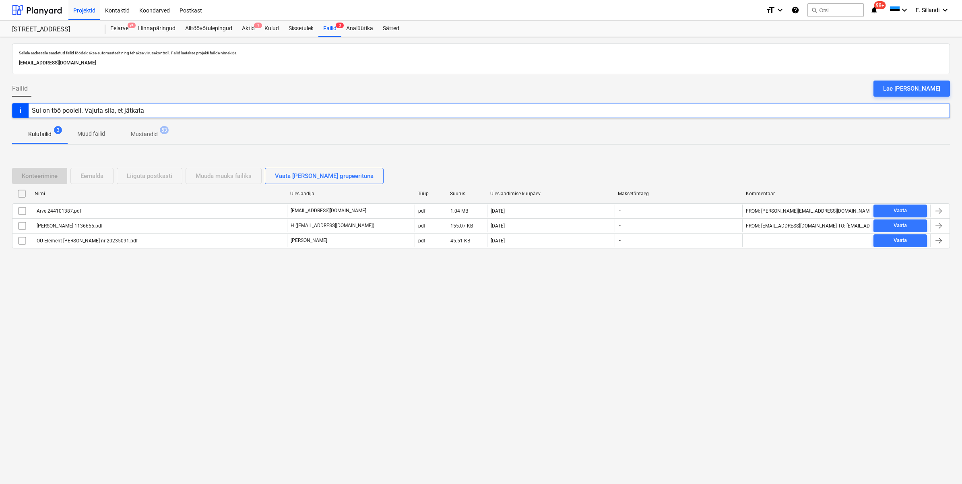
drag, startPoint x: 431, startPoint y: 153, endPoint x: 445, endPoint y: 151, distance: 13.8
click at [432, 153] on div "Konteerimine Eemalda Liiguta postkasti Muuda muuks failiks Vaata [PERSON_NAME] …" at bounding box center [481, 211] width 938 height 121
click at [243, 30] on div "Aktid 1" at bounding box center [248, 29] width 23 height 16
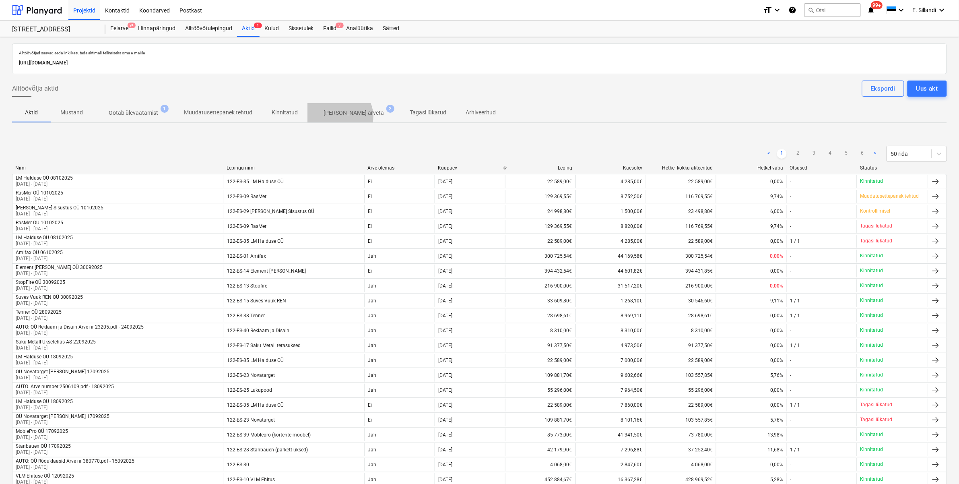
click at [336, 117] on p "[PERSON_NAME] arveta" at bounding box center [354, 113] width 60 height 8
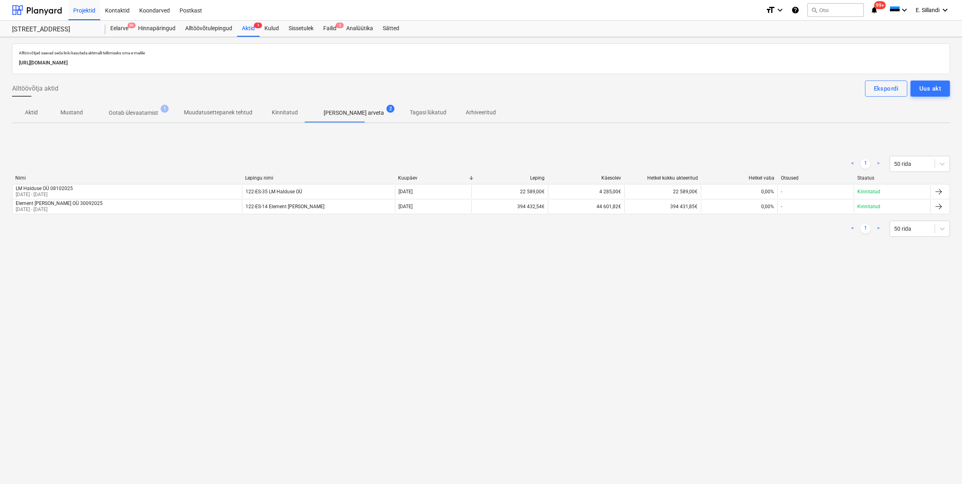
click at [246, 276] on div "Alltöövõtjad saavad seda linki kasutada aktimalli tellimiseks oma e-mailile [UR…" at bounding box center [481, 260] width 962 height 447
click at [329, 27] on div "Failid 3" at bounding box center [329, 29] width 23 height 16
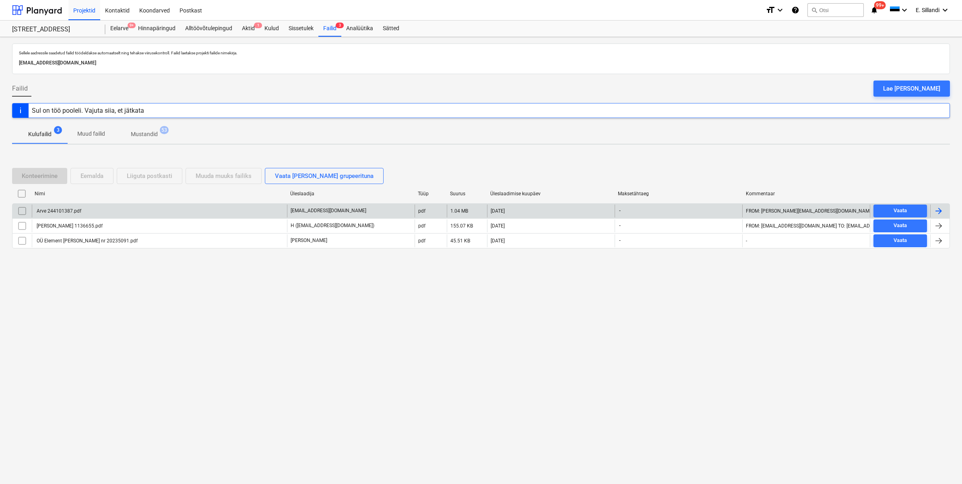
click at [198, 212] on div "Arve 244101387.pdf" at bounding box center [159, 210] width 255 height 13
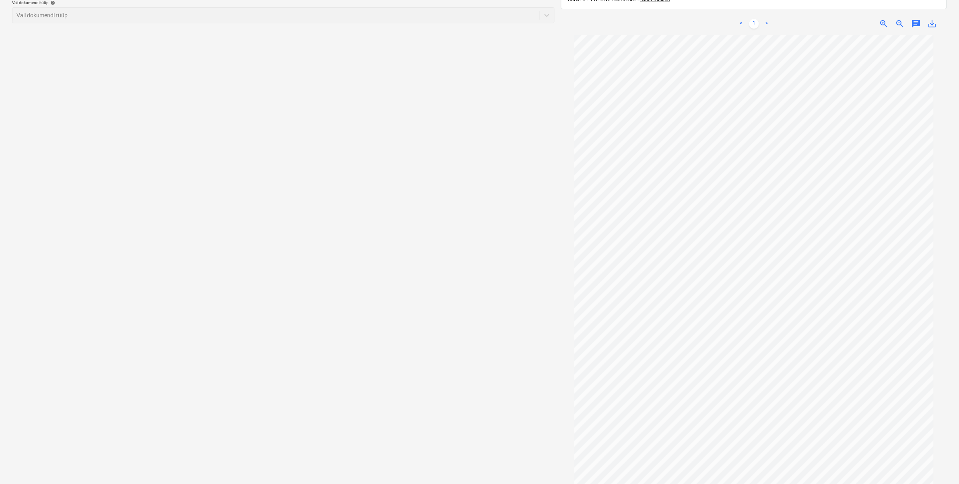
scroll to position [114, 0]
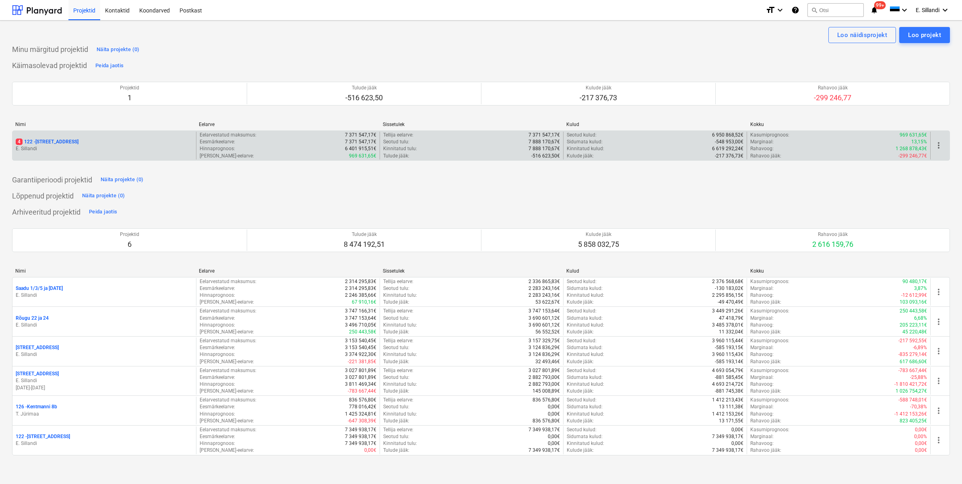
click at [52, 150] on p "E. Sillandi" at bounding box center [104, 148] width 177 height 7
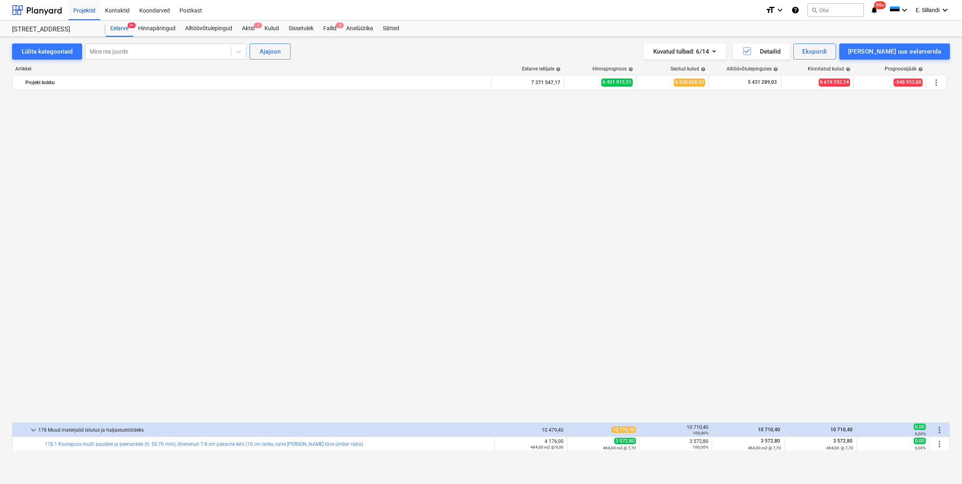
scroll to position [1643, 0]
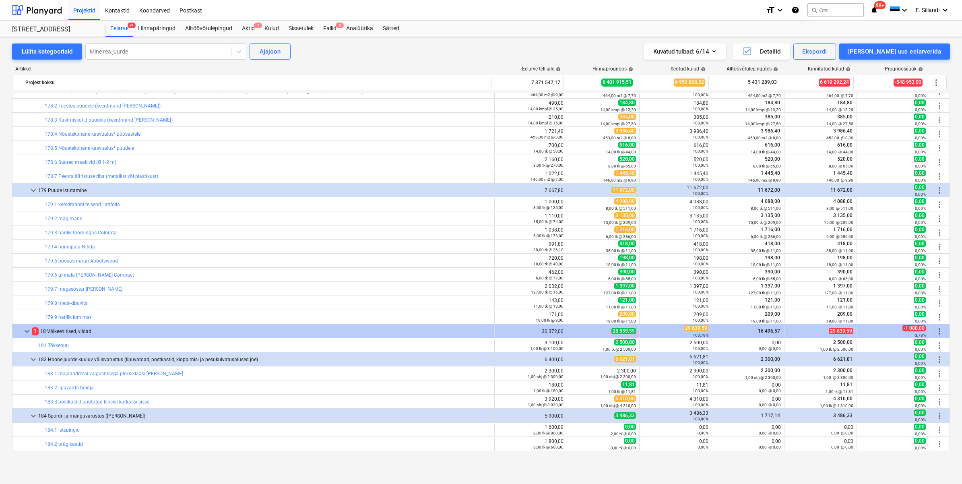
drag, startPoint x: 58, startPoint y: 49, endPoint x: 97, endPoint y: 91, distance: 56.7
click at [58, 49] on div "Lülita kategooriaid" at bounding box center [47, 51] width 51 height 10
click at [54, 51] on div "Lülita kategooriaid" at bounding box center [47, 51] width 51 height 10
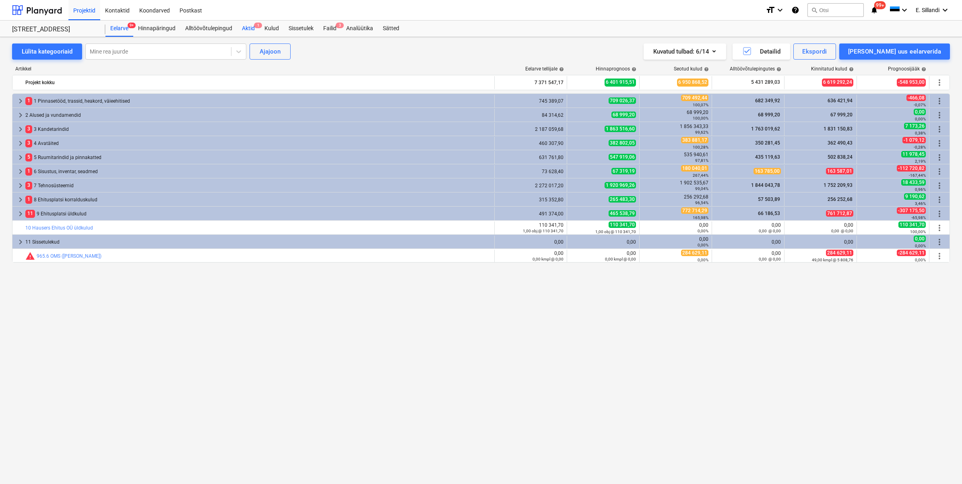
click at [248, 29] on div "Aktid 1" at bounding box center [248, 29] width 23 height 16
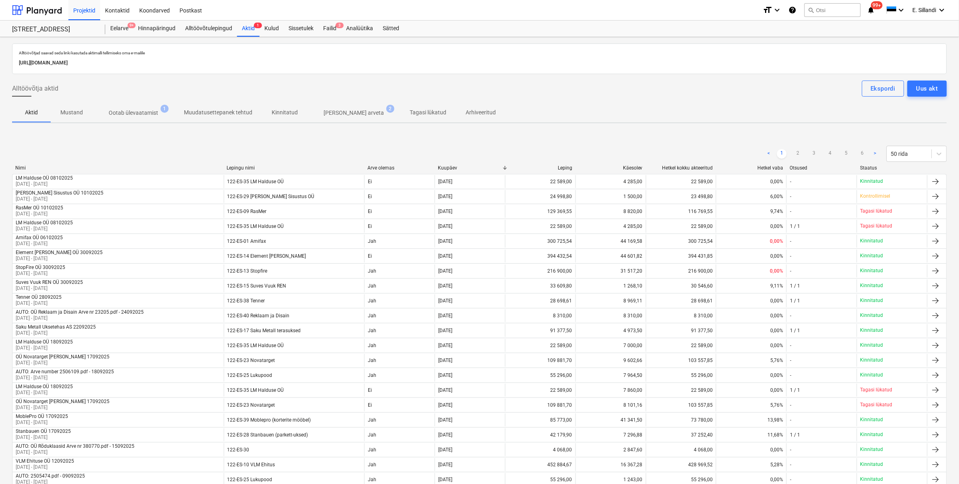
click at [145, 116] on p "Ootab ülevaatamist" at bounding box center [133, 113] width 49 height 8
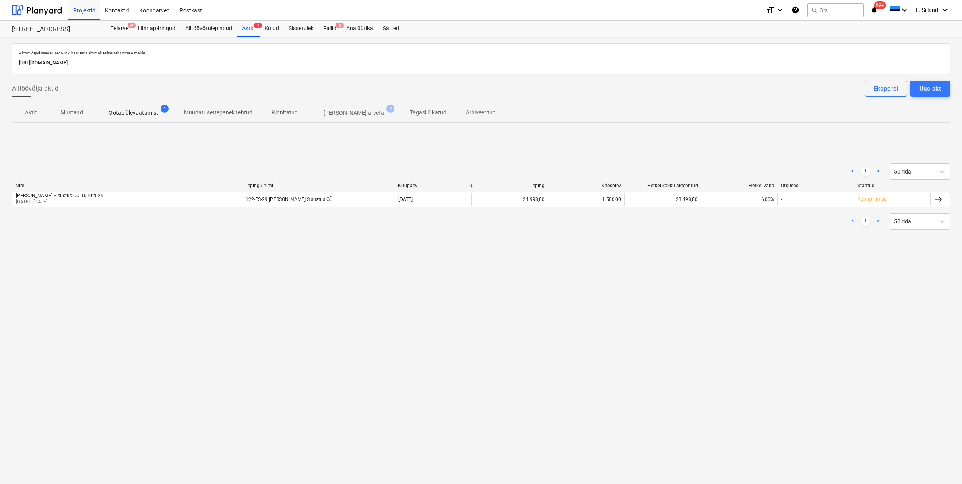
click at [339, 115] on p "[PERSON_NAME] arveta" at bounding box center [354, 113] width 60 height 8
